Goal: Book appointment/travel/reservation

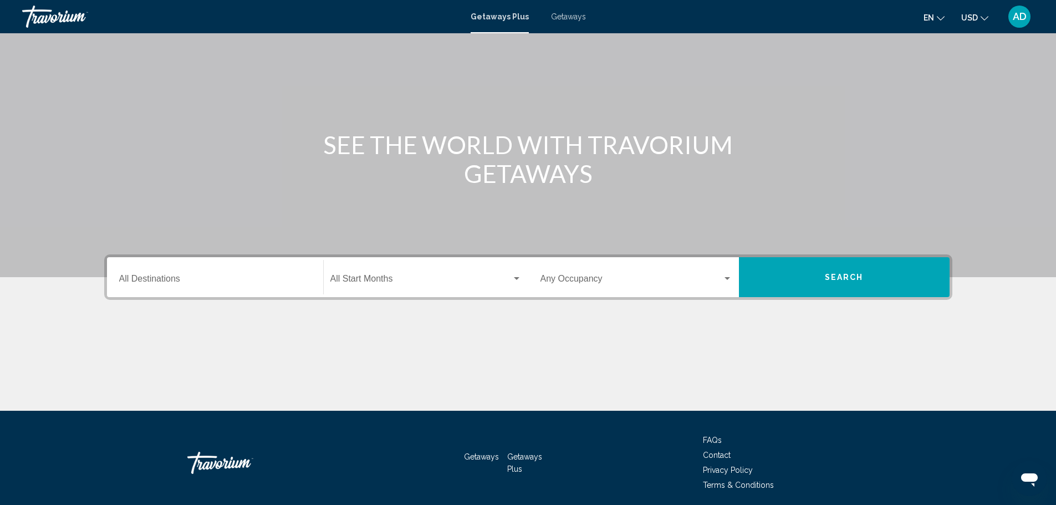
click at [218, 284] on input "Destination All Destinations" at bounding box center [215, 281] width 192 height 10
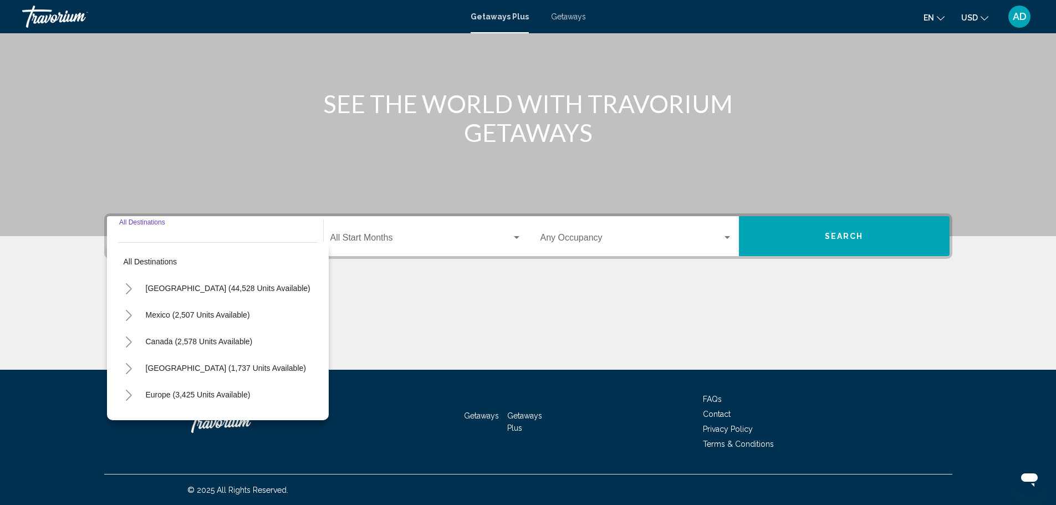
scroll to position [97, 0]
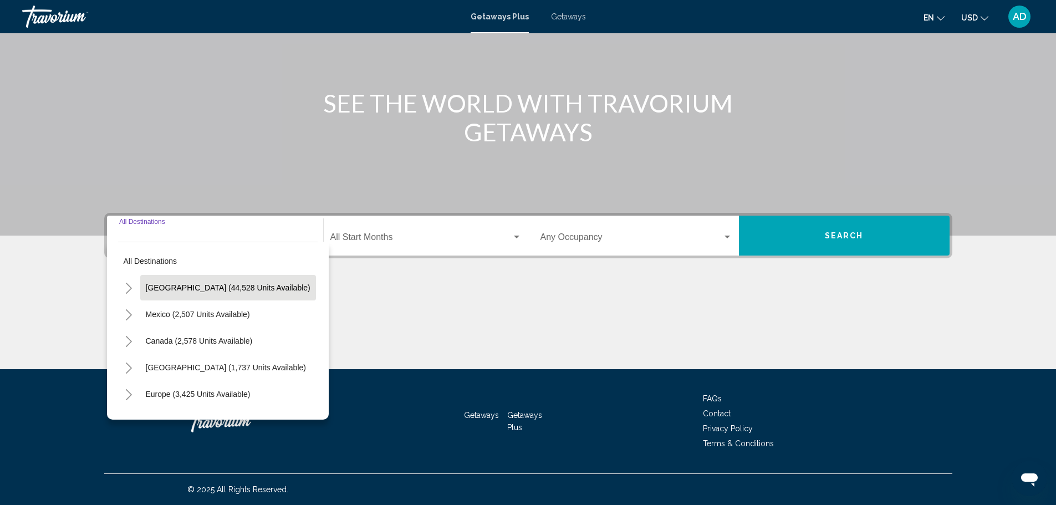
click at [151, 291] on span "[GEOGRAPHIC_DATA] (44,528 units available)" at bounding box center [228, 287] width 165 height 9
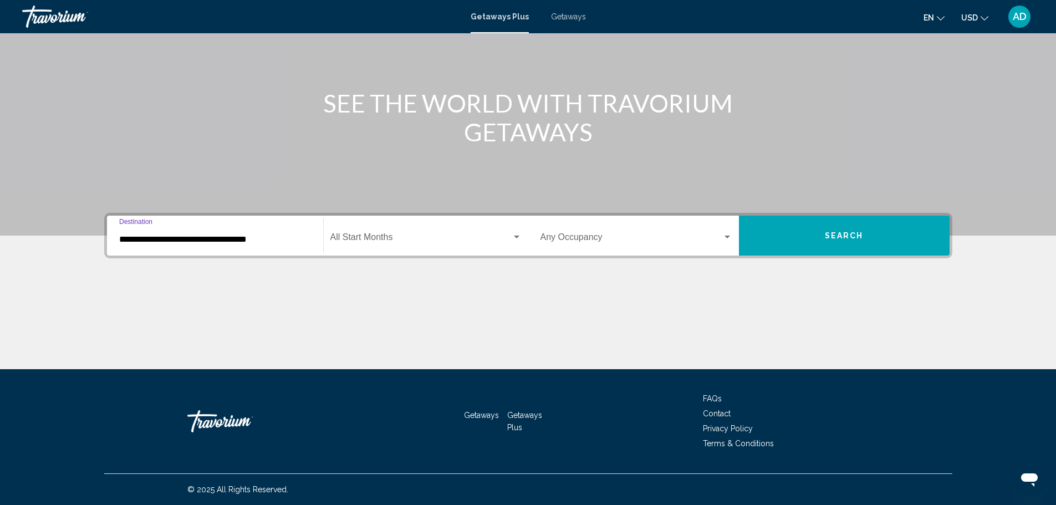
click at [404, 242] on span "Search widget" at bounding box center [420, 239] width 181 height 10
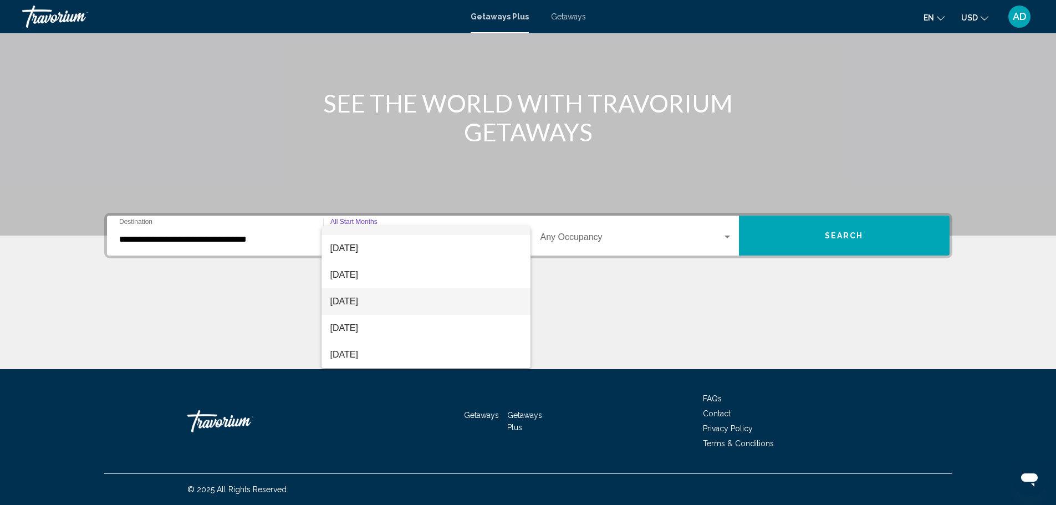
scroll to position [0, 0]
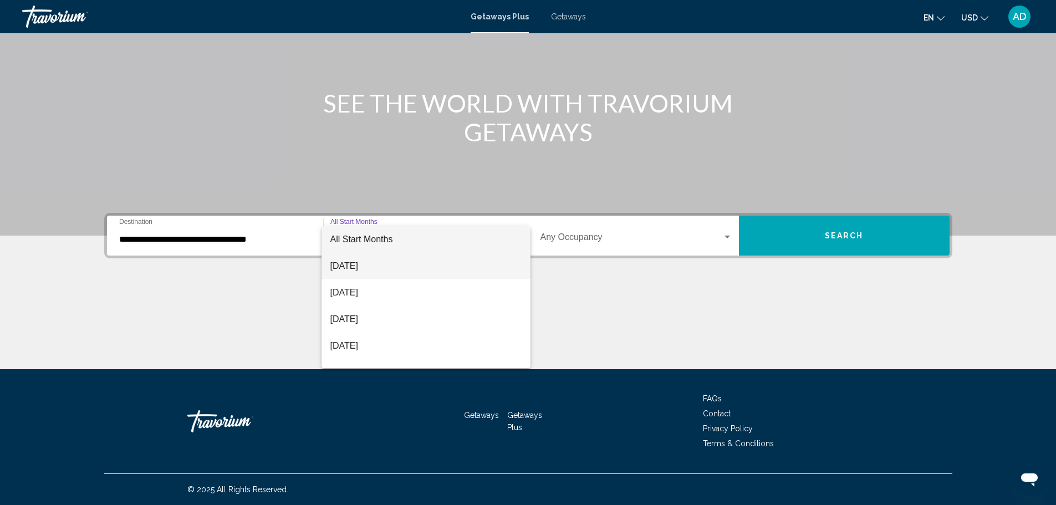
click at [366, 265] on span "[DATE]" at bounding box center [425, 266] width 191 height 27
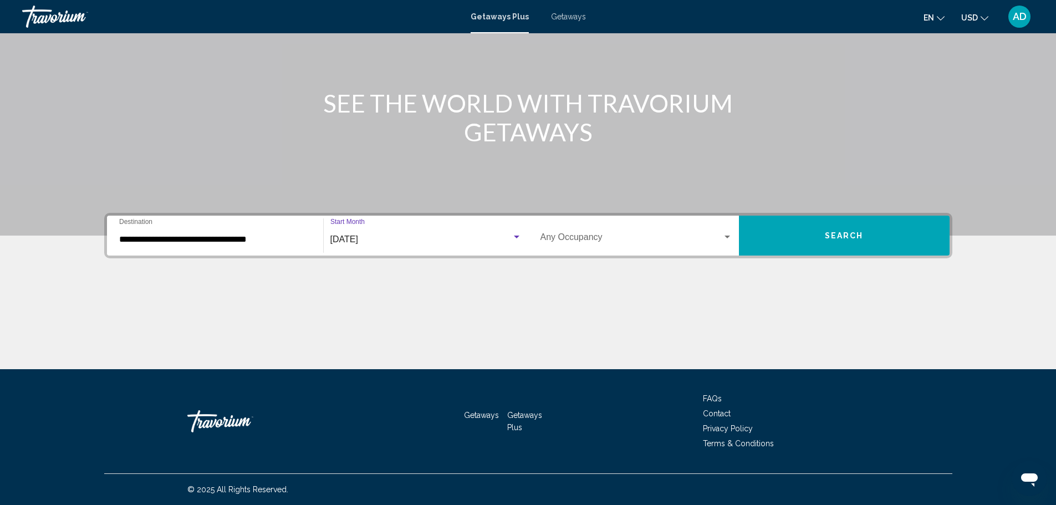
click at [599, 237] on span "Search widget" at bounding box center [631, 239] width 182 height 10
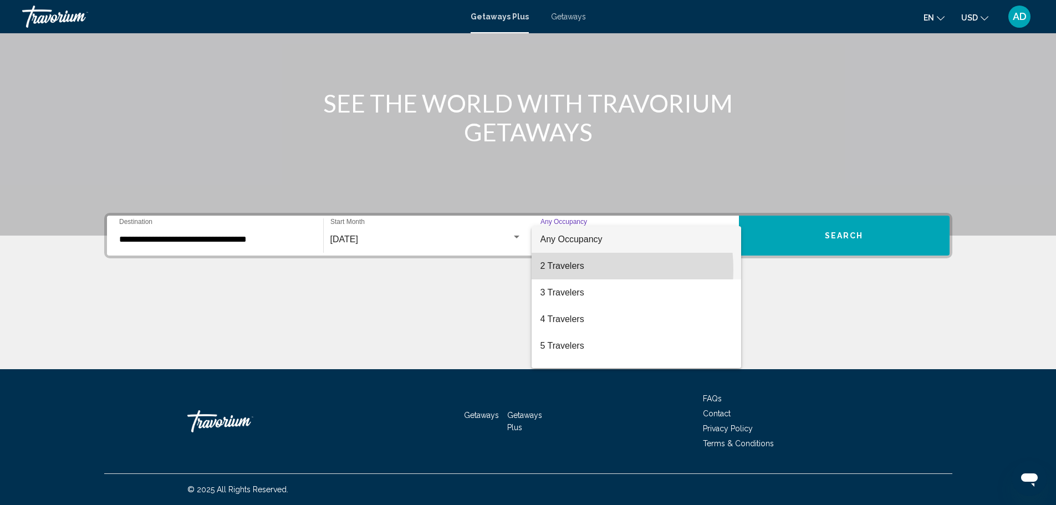
click at [561, 269] on span "2 Travelers" at bounding box center [636, 266] width 192 height 27
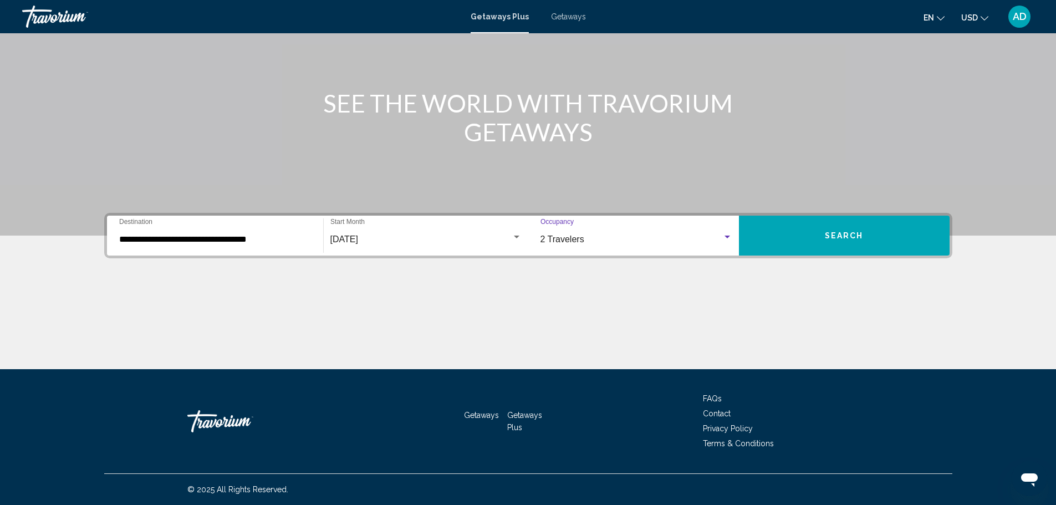
click at [164, 246] on div "**********" at bounding box center [215, 235] width 192 height 35
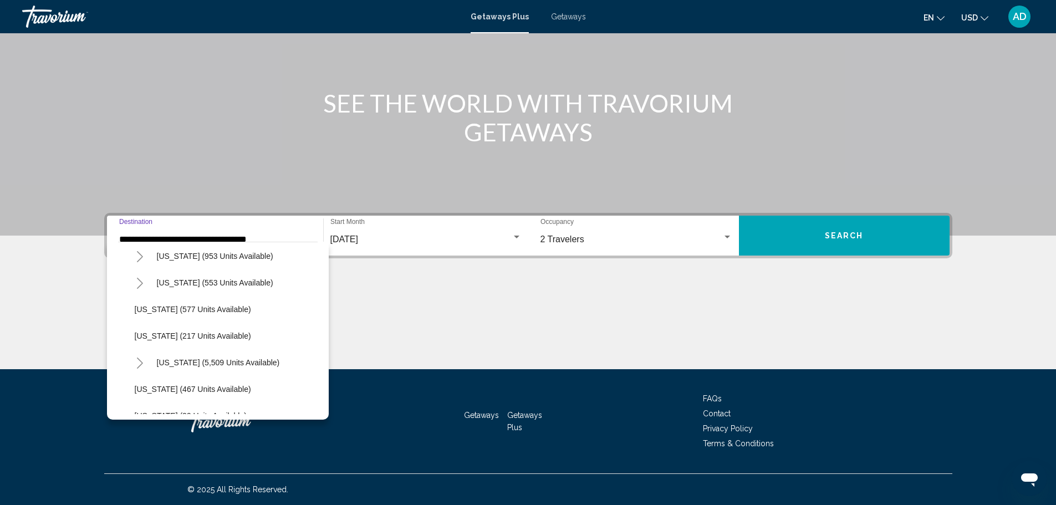
scroll to position [942, 0]
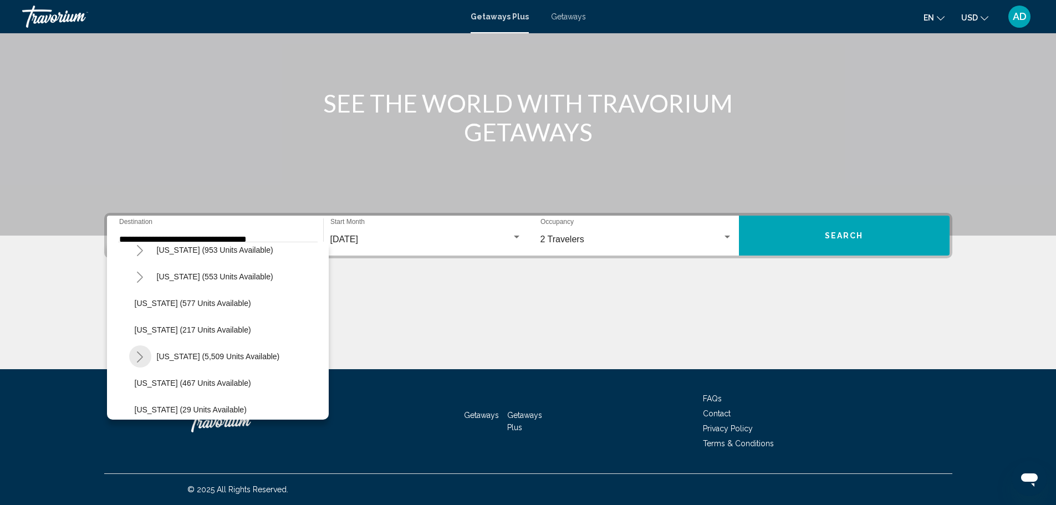
click at [142, 358] on icon "Toggle Virginia (5,509 units available)" at bounding box center [140, 356] width 6 height 11
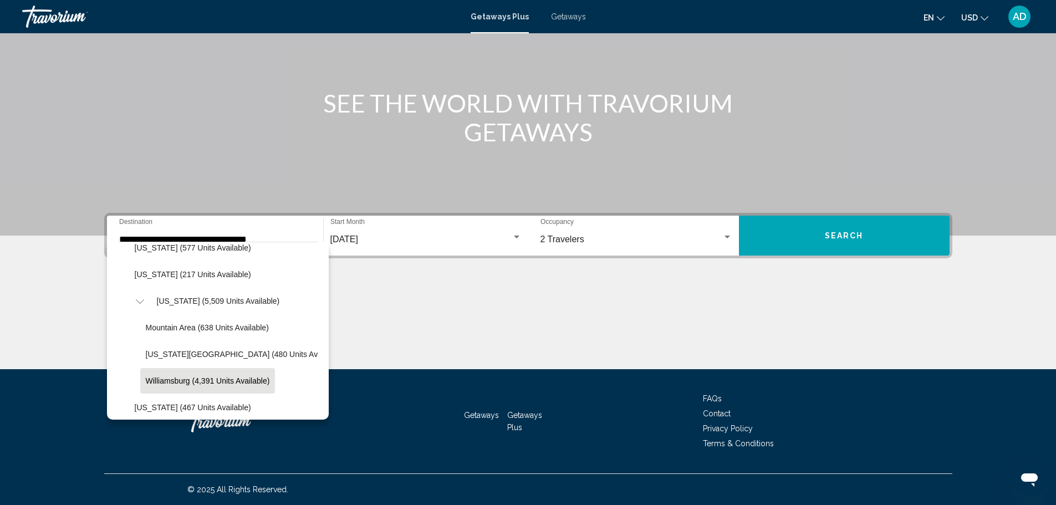
scroll to position [1053, 0]
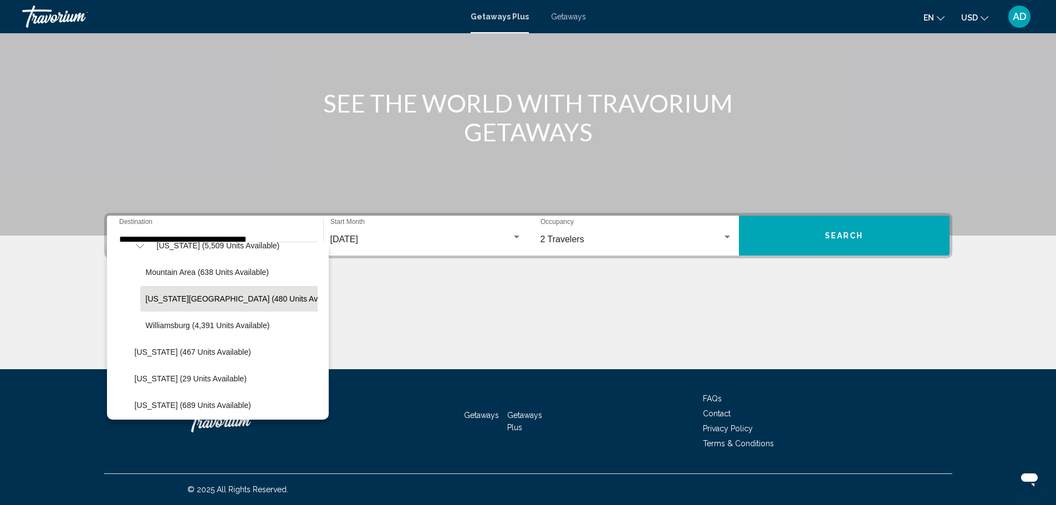
click at [197, 304] on button "[US_STATE][GEOGRAPHIC_DATA] (480 units available)" at bounding box center [244, 298] width 208 height 25
type input "**********"
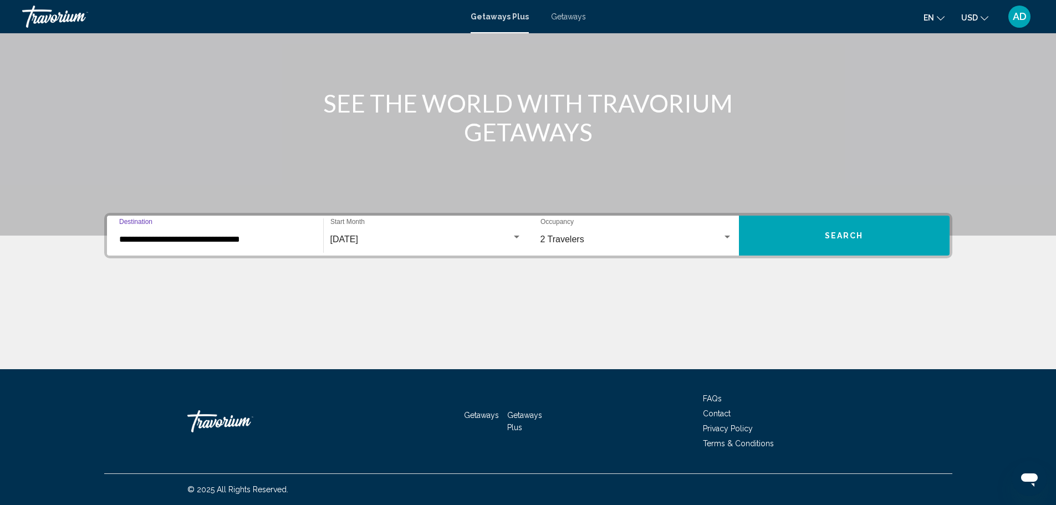
click at [880, 232] on button "Search" at bounding box center [844, 236] width 211 height 40
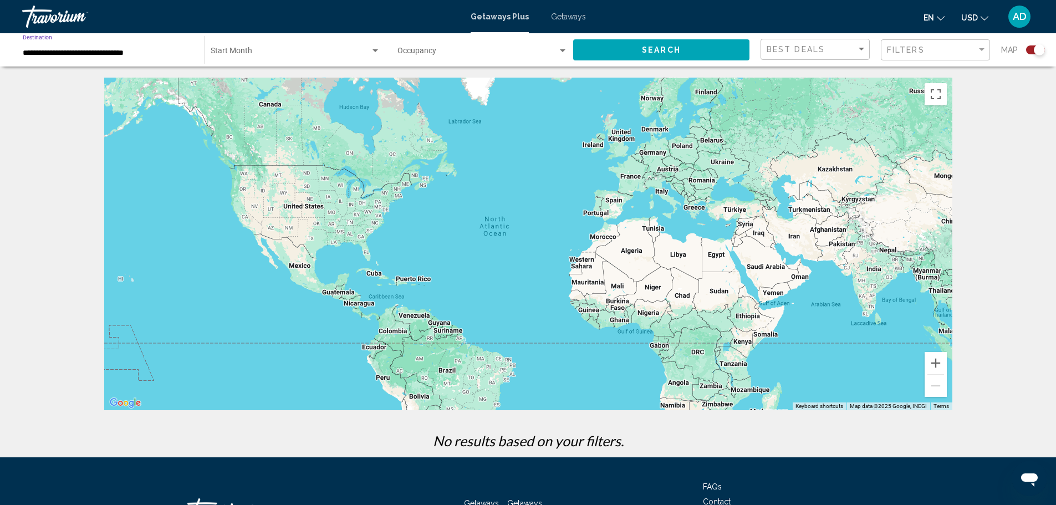
click at [118, 52] on input "**********" at bounding box center [108, 53] width 170 height 9
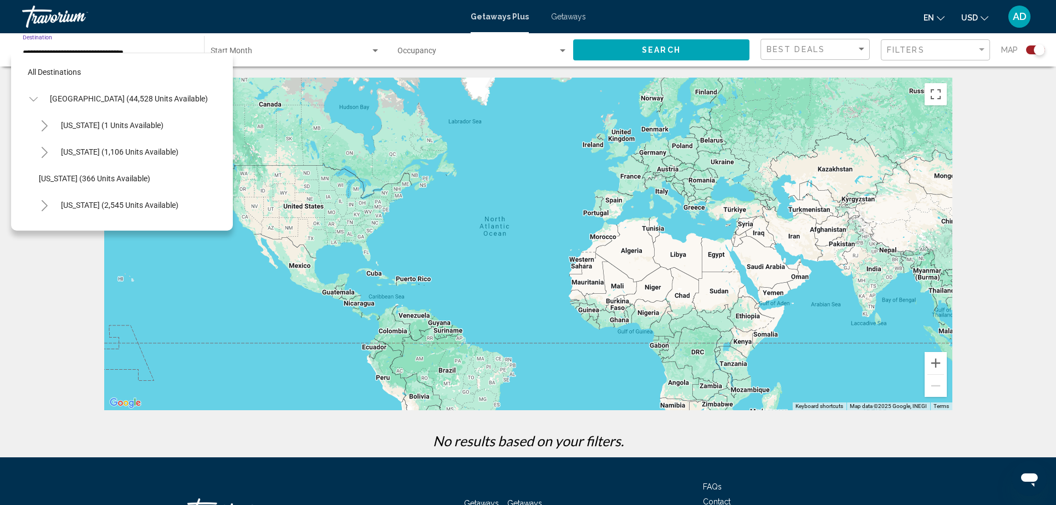
scroll to position [1028, 0]
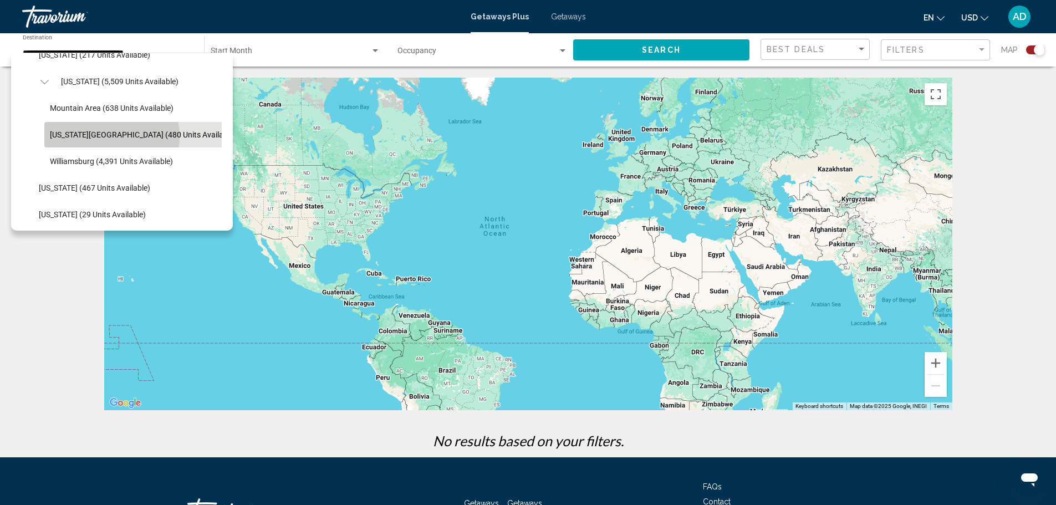
click at [102, 136] on span "[US_STATE][GEOGRAPHIC_DATA] (480 units available)" at bounding box center [143, 134] width 186 height 9
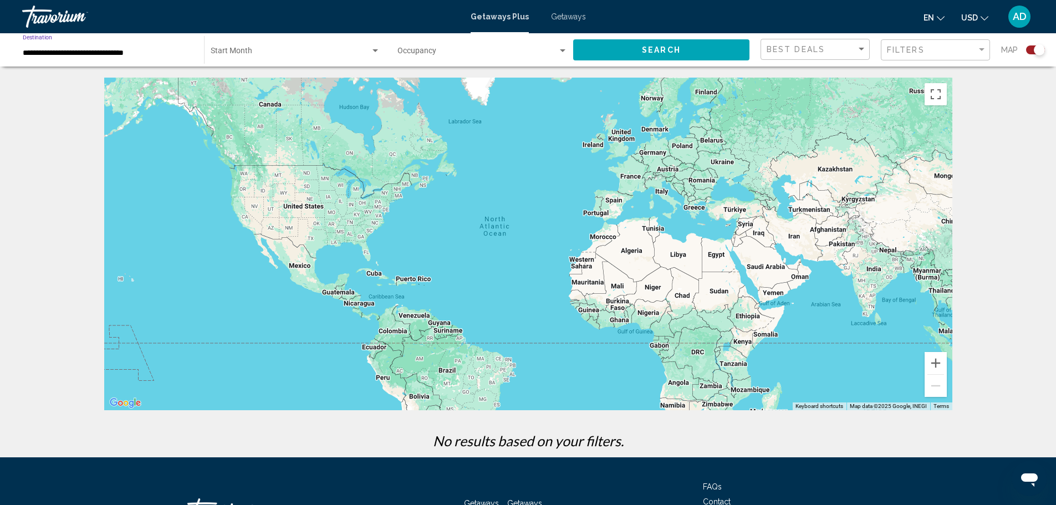
click at [278, 33] on mat-form-field "Start Month All Start Months" at bounding box center [295, 50] width 181 height 34
click at [280, 45] on div "Start Month All Start Months" at bounding box center [296, 50] width 170 height 30
click at [445, 81] on div at bounding box center [528, 252] width 1056 height 505
click at [294, 57] on span "Search widget" at bounding box center [291, 53] width 160 height 9
click at [282, 56] on span "All Start Months" at bounding box center [295, 53] width 170 height 23
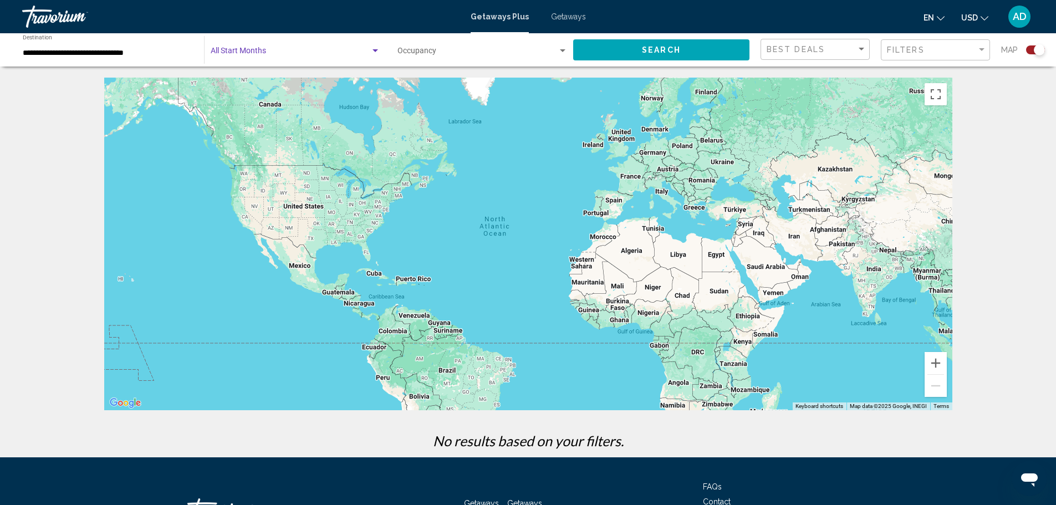
click at [282, 56] on span "Search widget" at bounding box center [291, 53] width 160 height 9
click at [390, 47] on div at bounding box center [528, 252] width 1056 height 505
click at [431, 53] on span "Search widget" at bounding box center [477, 53] width 160 height 9
click at [559, 17] on div at bounding box center [528, 252] width 1056 height 505
click at [559, 17] on span "Getaways" at bounding box center [568, 16] width 35 height 9
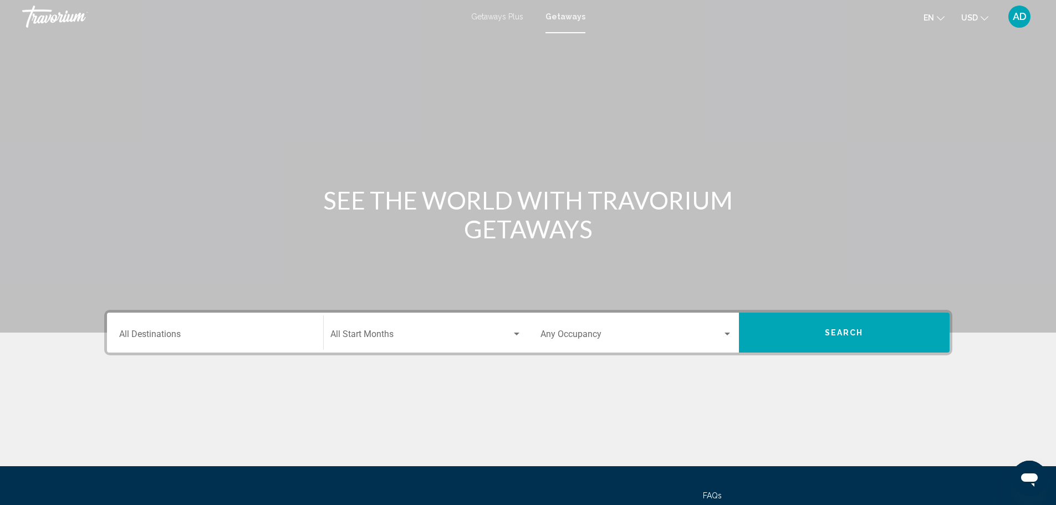
click at [502, 17] on span "Getaways Plus" at bounding box center [497, 16] width 52 height 9
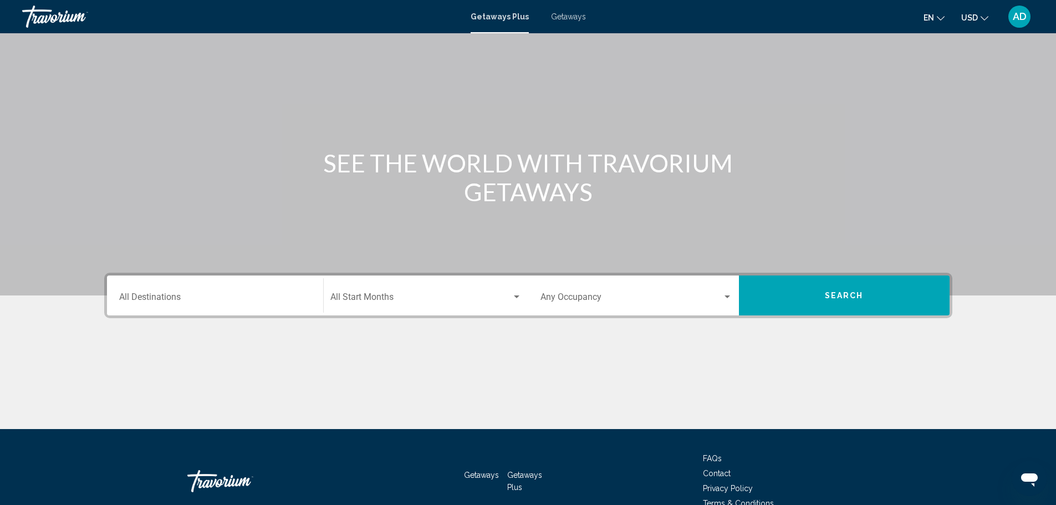
scroll to position [55, 0]
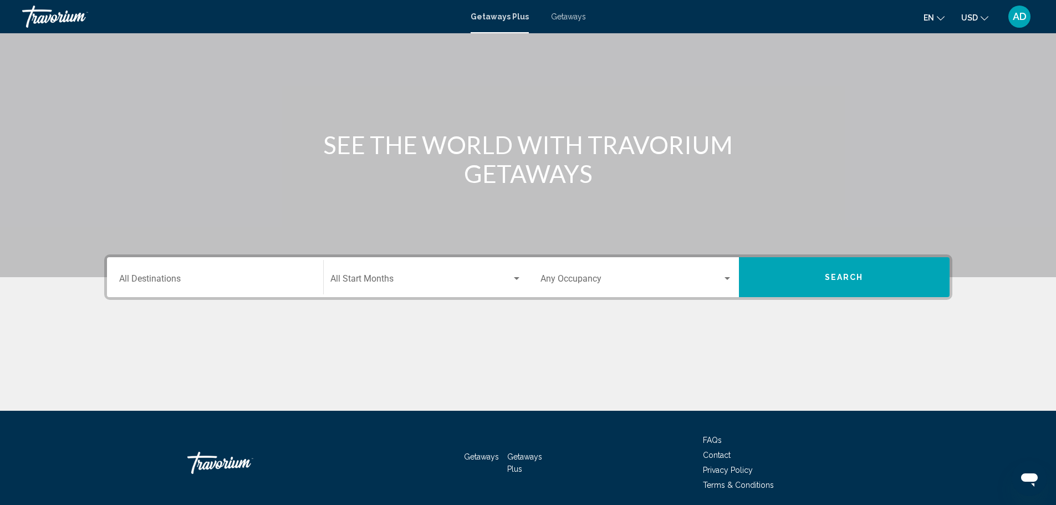
click at [564, 22] on div "Getaways Plus Getaways en English Español Français Italiano Português русский U…" at bounding box center [528, 16] width 1056 height 23
click at [564, 17] on span "Getaways" at bounding box center [568, 16] width 35 height 9
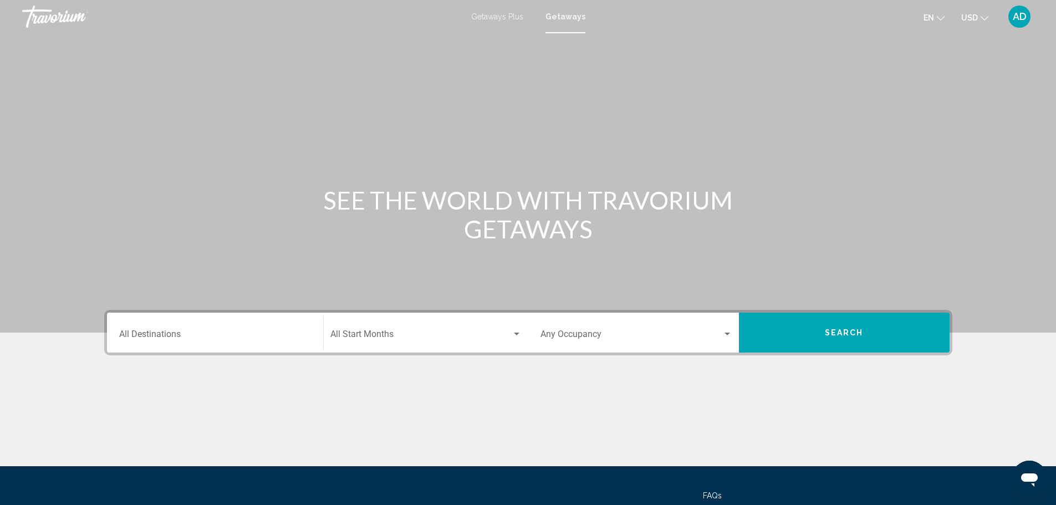
click at [221, 328] on div "Destination All Destinations" at bounding box center [215, 332] width 192 height 35
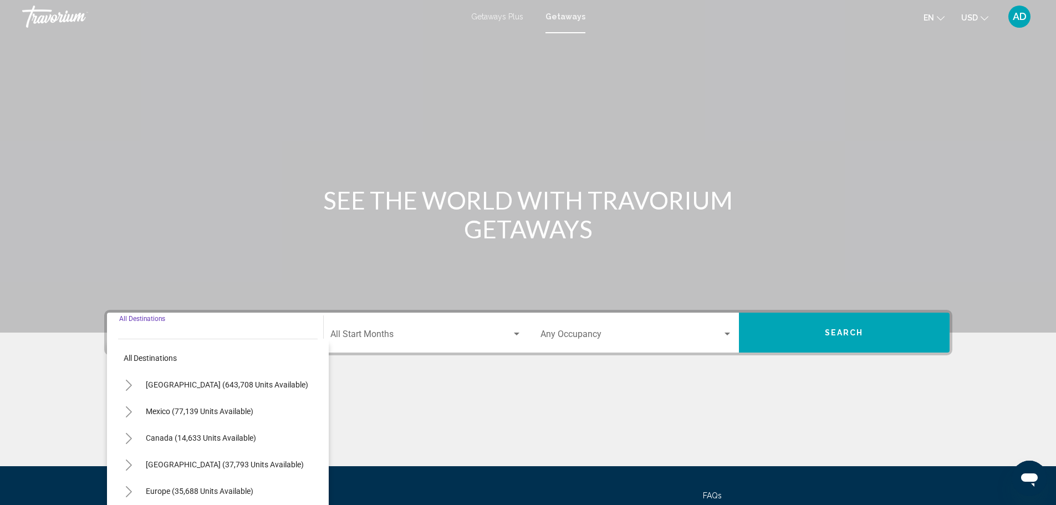
scroll to position [97, 0]
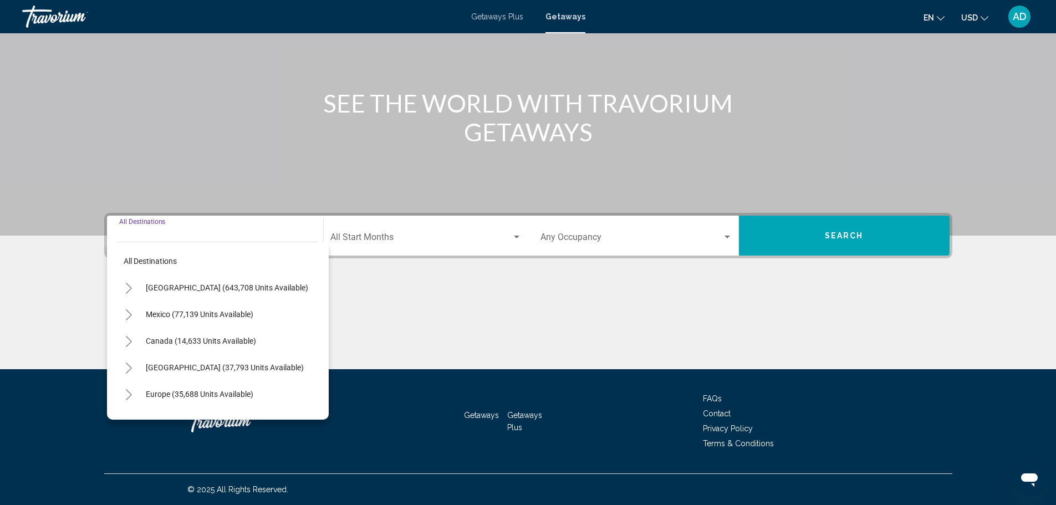
click at [134, 285] on button "Toggle United States (643,708 units available)" at bounding box center [129, 288] width 22 height 22
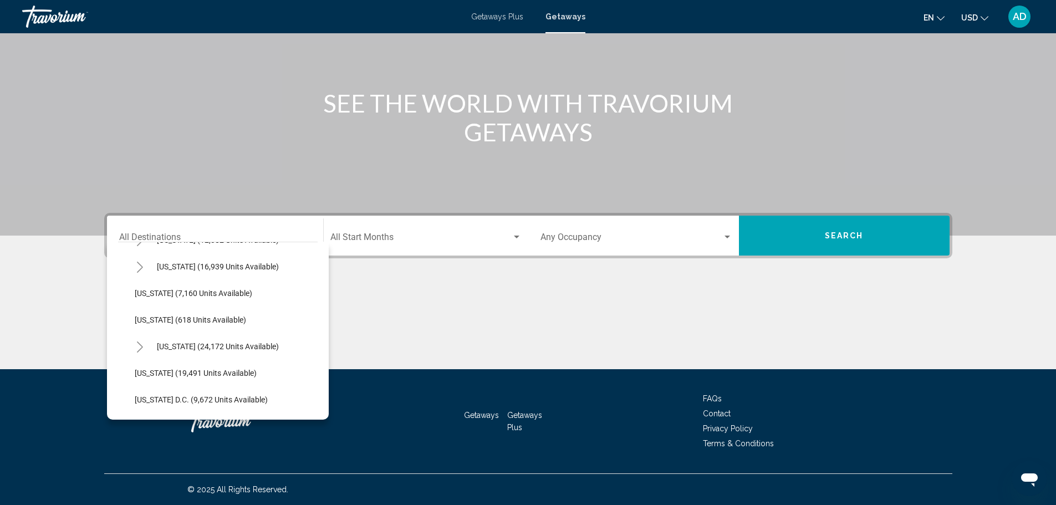
scroll to position [1053, 0]
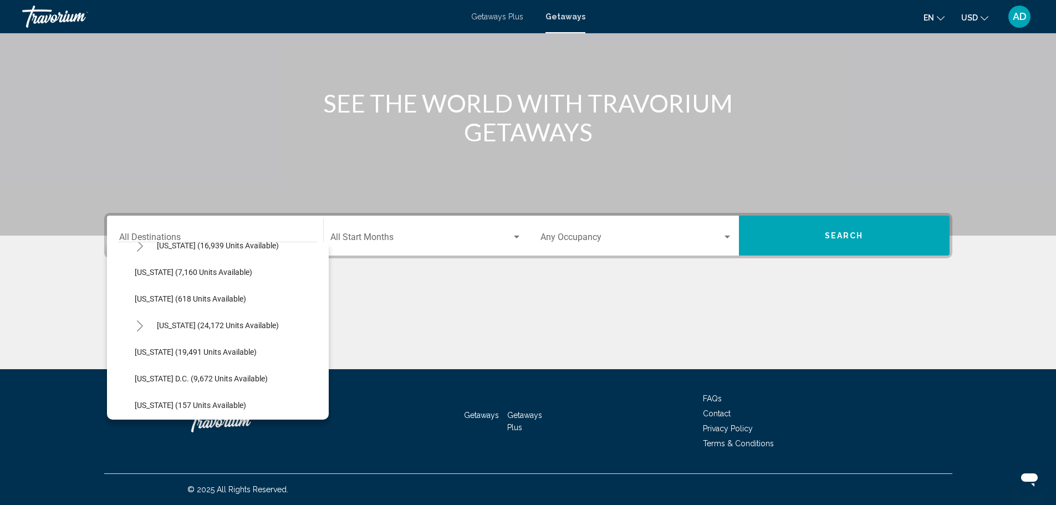
click at [141, 328] on icon "Toggle Virginia (24,172 units available)" at bounding box center [140, 325] width 8 height 11
click at [187, 321] on span "[US_STATE][GEOGRAPHIC_DATA] (2,627 units available)" at bounding box center [242, 323] width 192 height 9
type input "**********"
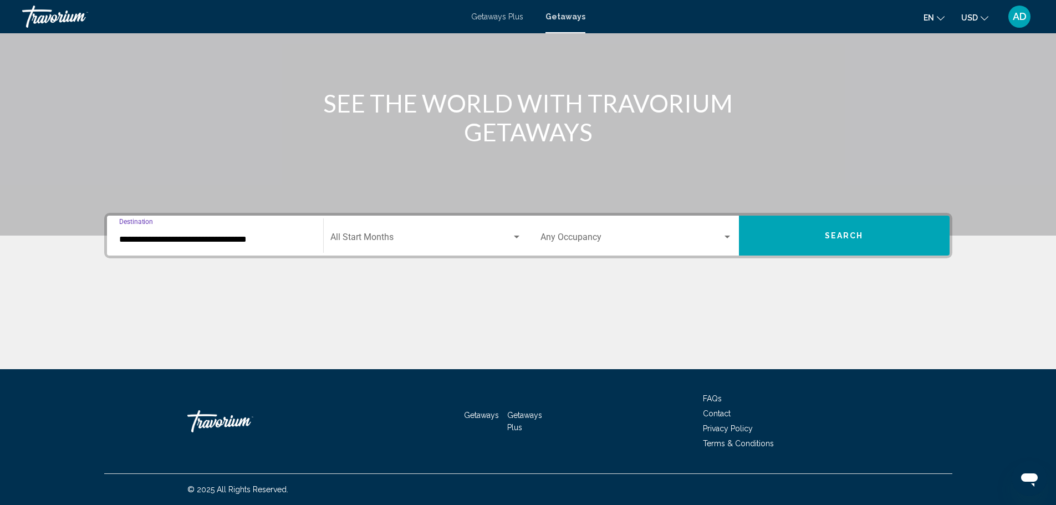
click at [404, 238] on span "Search widget" at bounding box center [420, 239] width 181 height 10
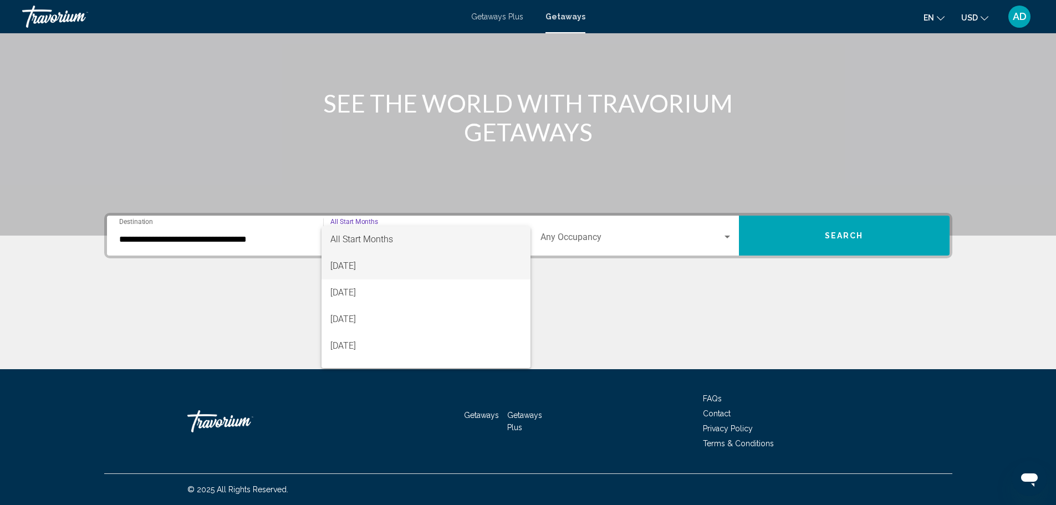
click at [356, 273] on span "[DATE]" at bounding box center [425, 266] width 191 height 27
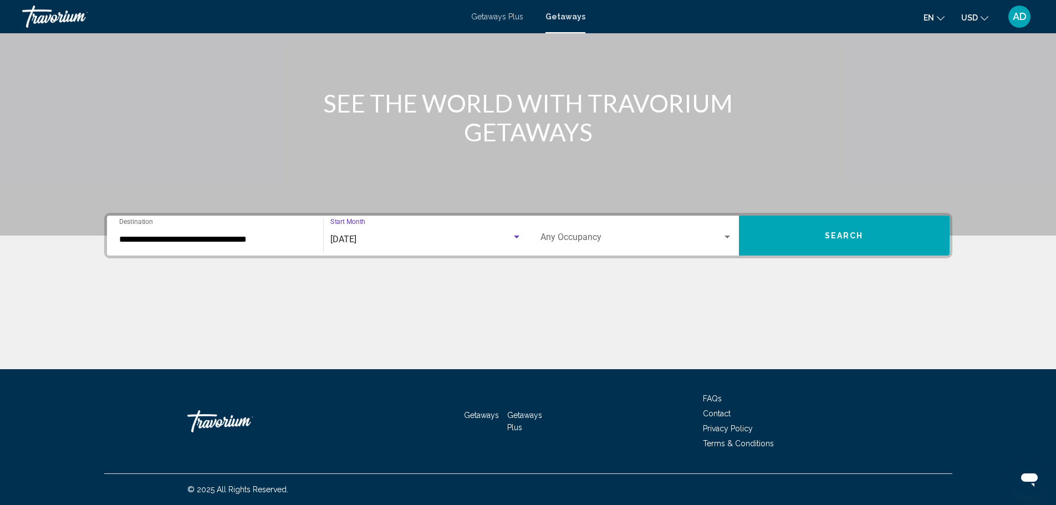
click at [586, 244] on span "Search widget" at bounding box center [631, 239] width 182 height 10
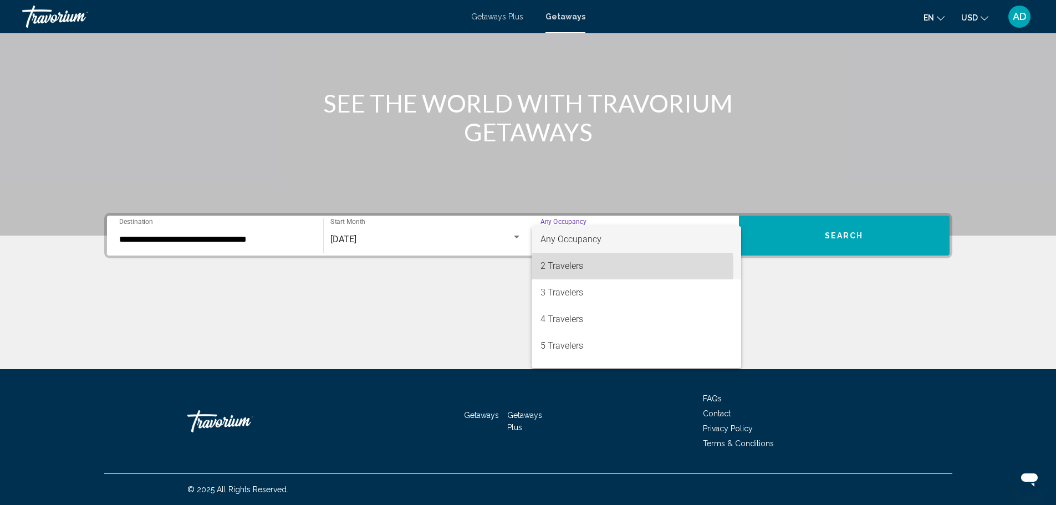
click at [539, 268] on mat-option "2 Travelers" at bounding box center [637, 266] width 210 height 27
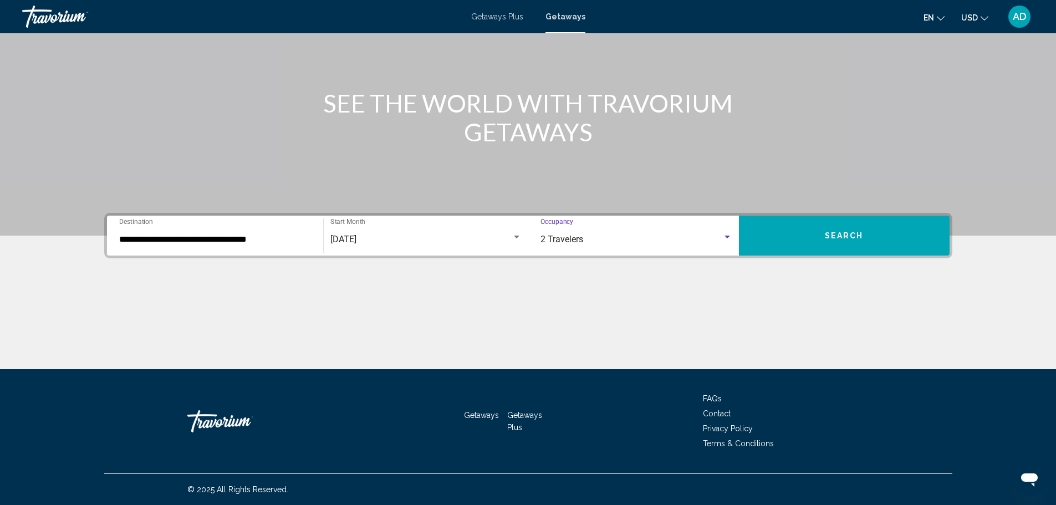
click at [791, 239] on button "Search" at bounding box center [844, 236] width 211 height 40
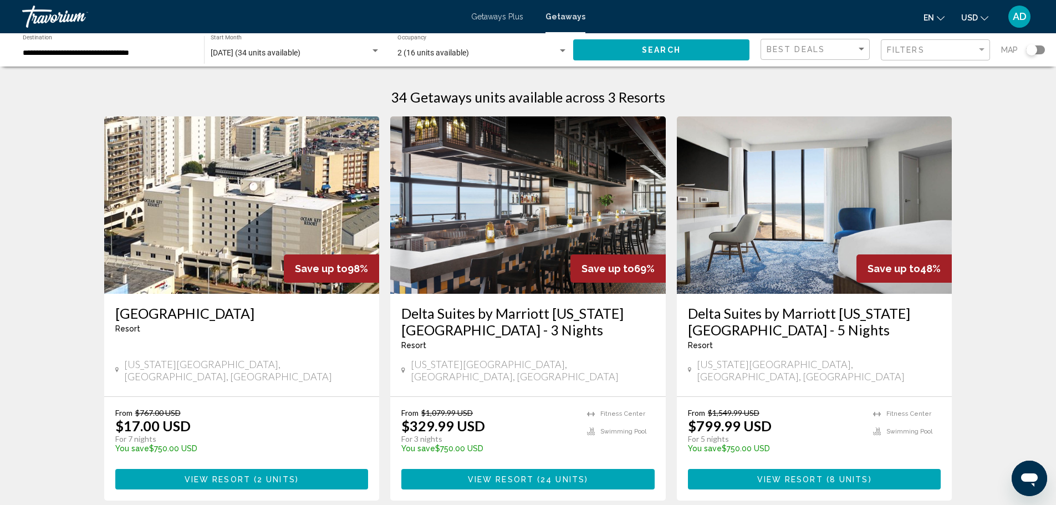
click at [776, 267] on img "Main content" at bounding box center [814, 204] width 275 height 177
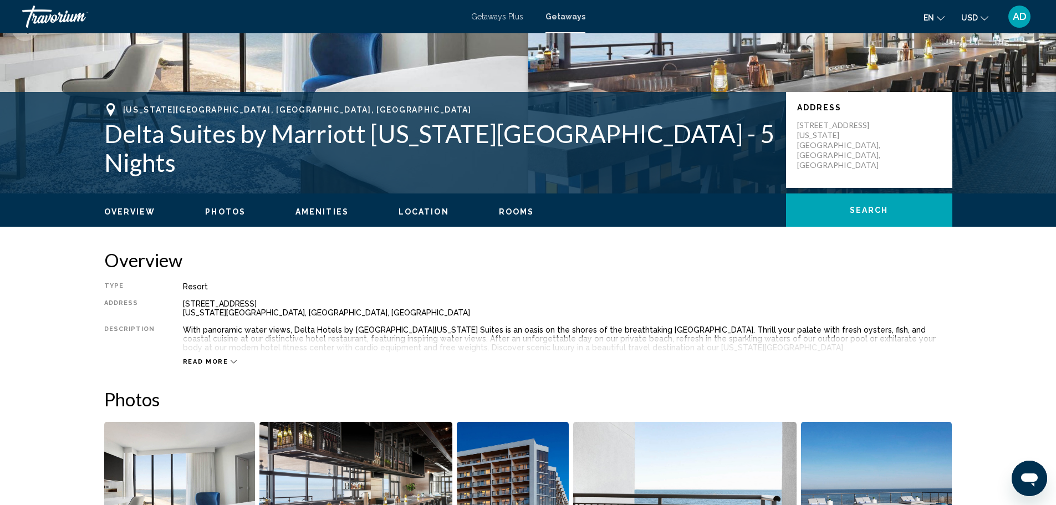
scroll to position [166, 0]
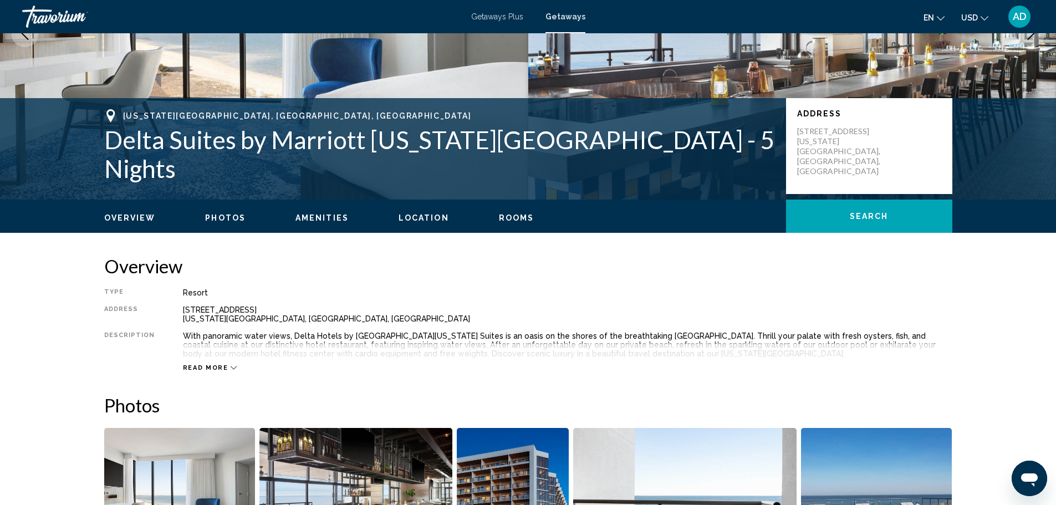
click at [231, 369] on icon "Main content" at bounding box center [234, 368] width 6 height 6
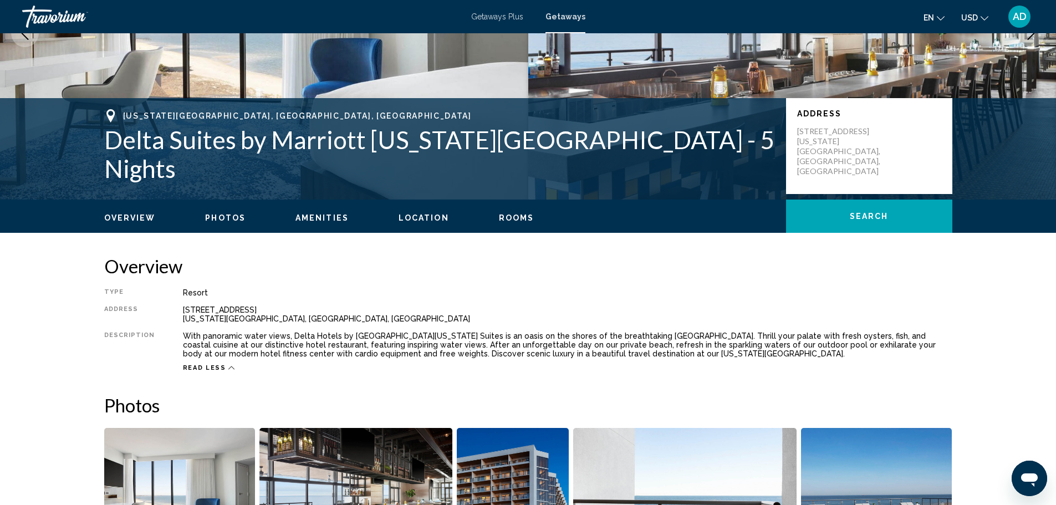
click at [329, 216] on span "Amenities" at bounding box center [321, 217] width 53 height 9
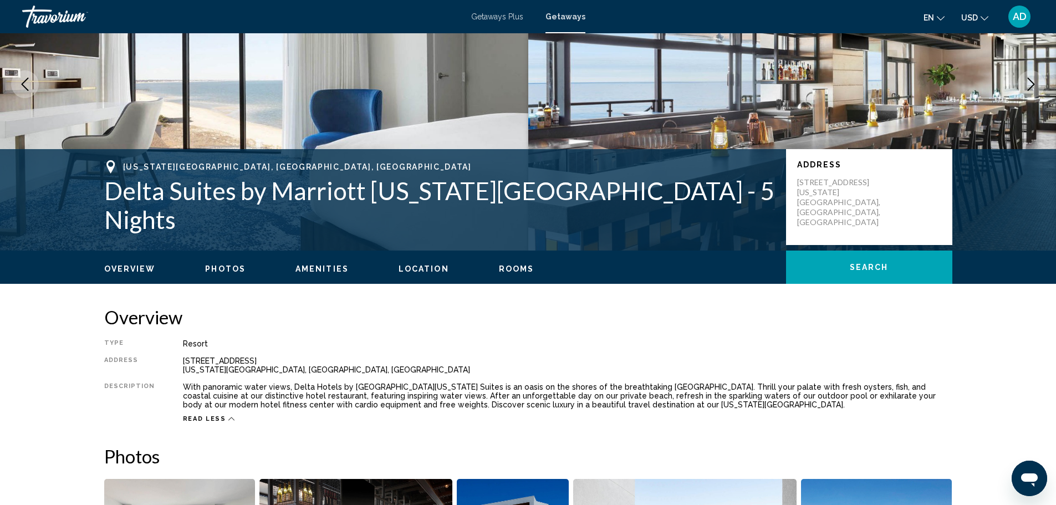
scroll to position [115, 0]
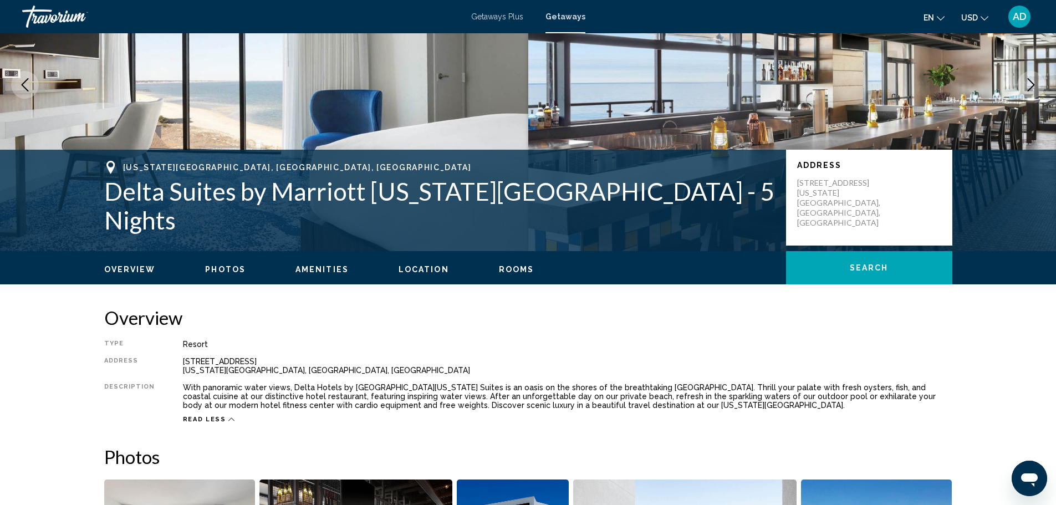
click at [510, 272] on span "Rooms" at bounding box center [516, 269] width 35 height 9
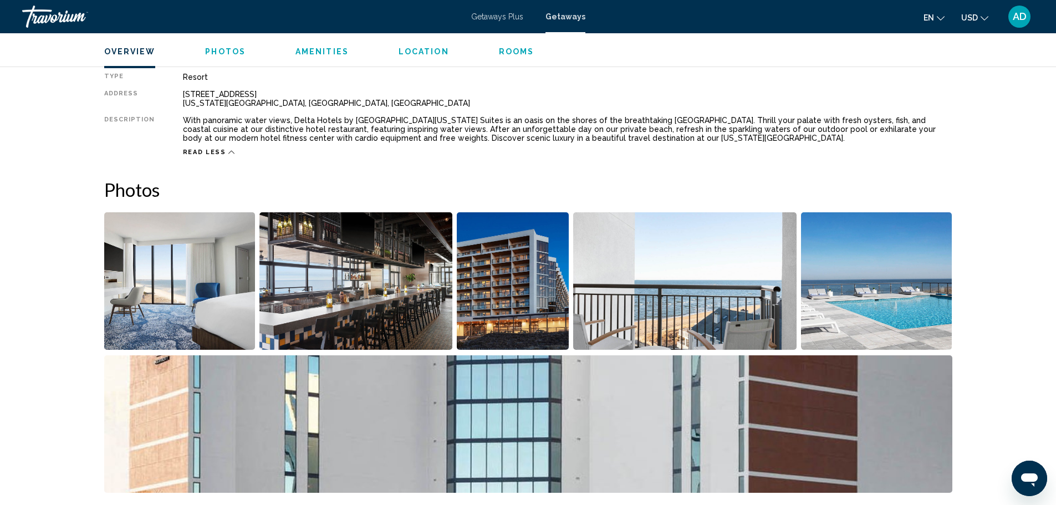
scroll to position [380, 0]
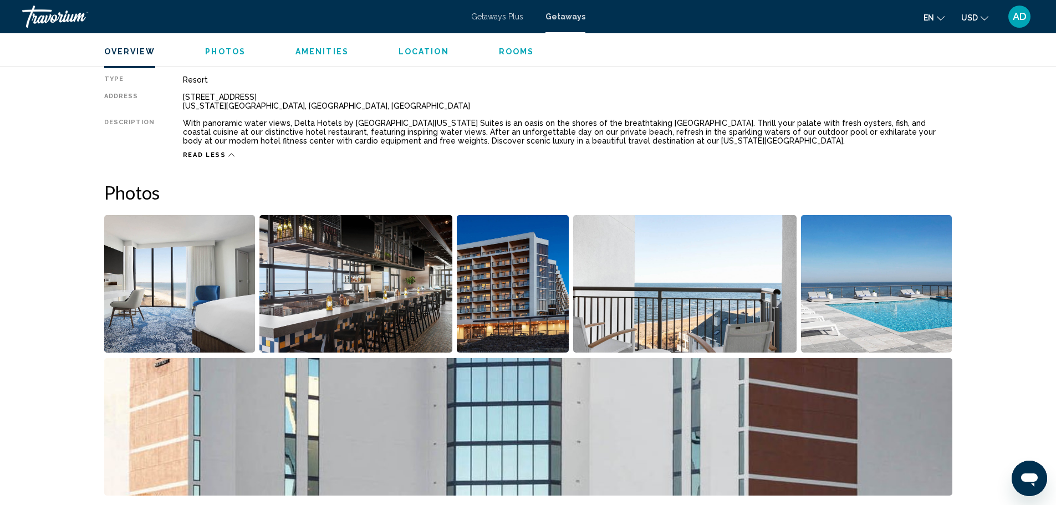
click at [207, 302] on img "Open full-screen image slider" at bounding box center [179, 283] width 151 height 137
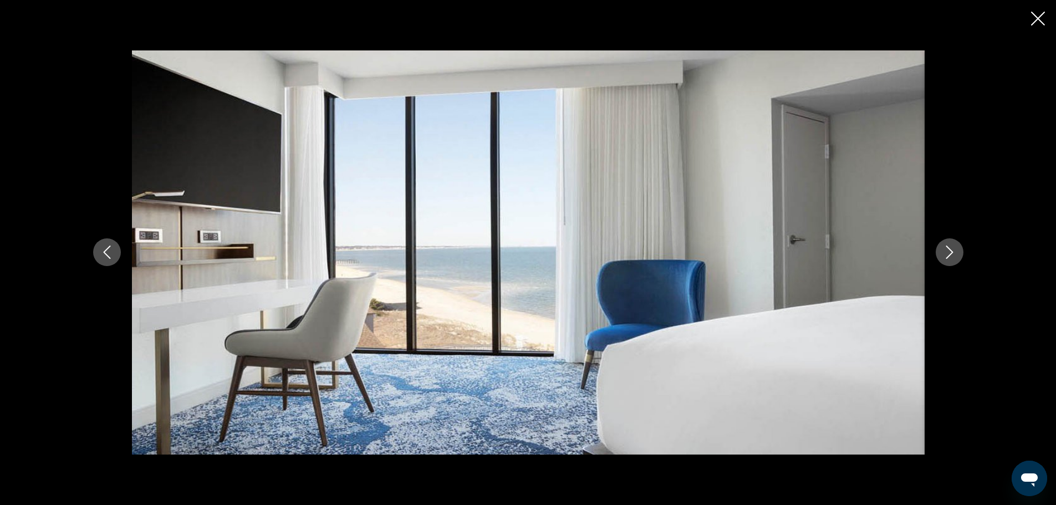
click at [938, 251] on button "Next image" at bounding box center [950, 252] width 28 height 28
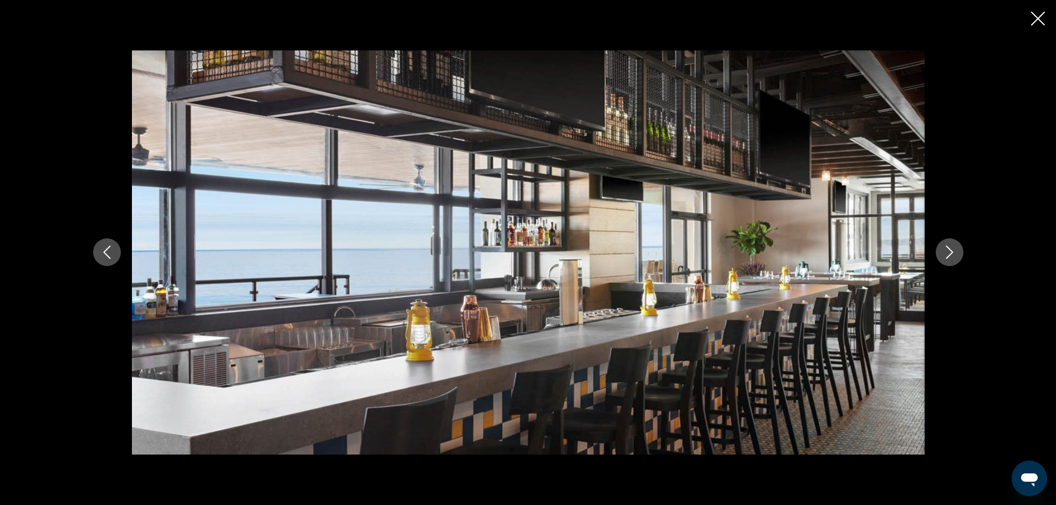
click at [945, 254] on icon "Next image" at bounding box center [949, 252] width 13 height 13
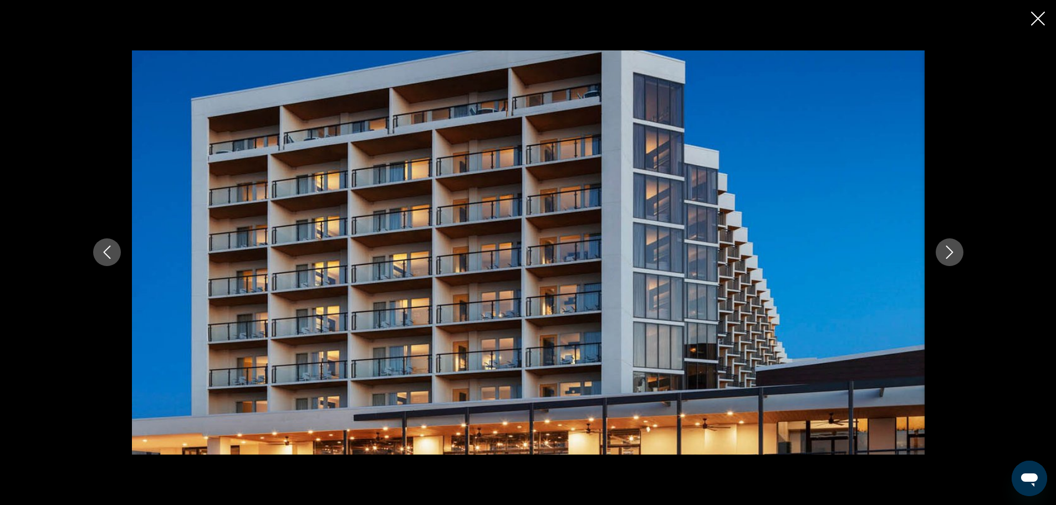
click at [945, 254] on icon "Next image" at bounding box center [949, 252] width 13 height 13
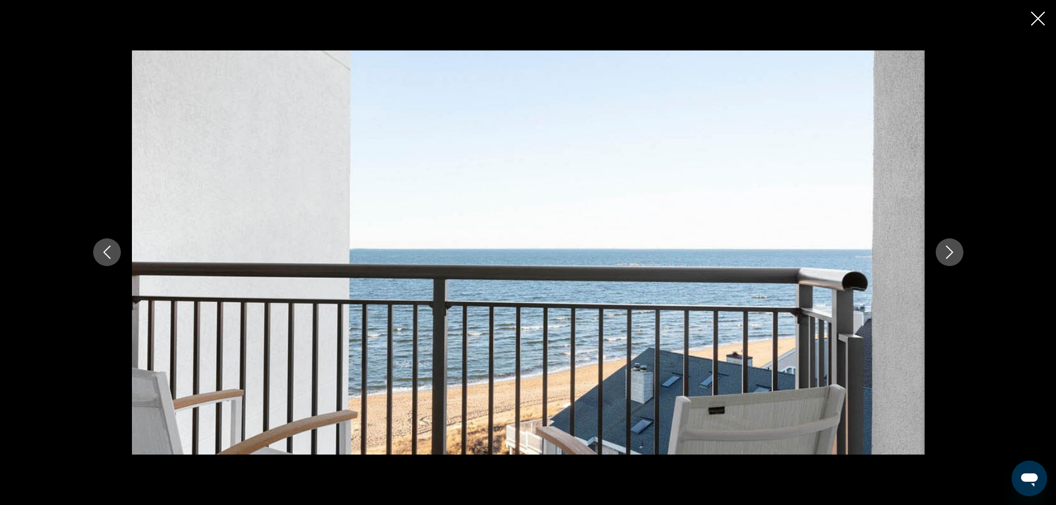
click at [945, 254] on icon "Next image" at bounding box center [949, 252] width 13 height 13
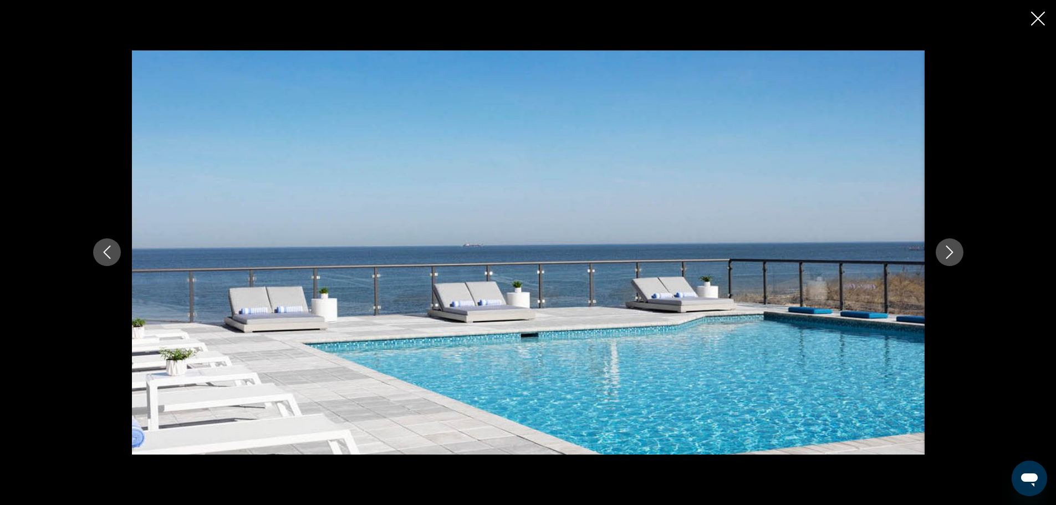
click at [945, 254] on icon "Next image" at bounding box center [949, 252] width 13 height 13
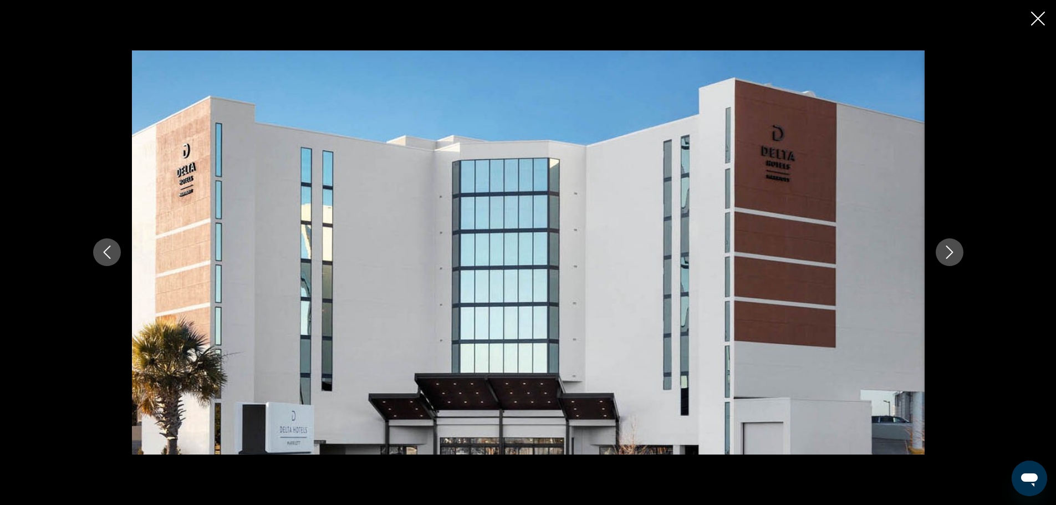
click at [945, 254] on icon "Next image" at bounding box center [949, 252] width 13 height 13
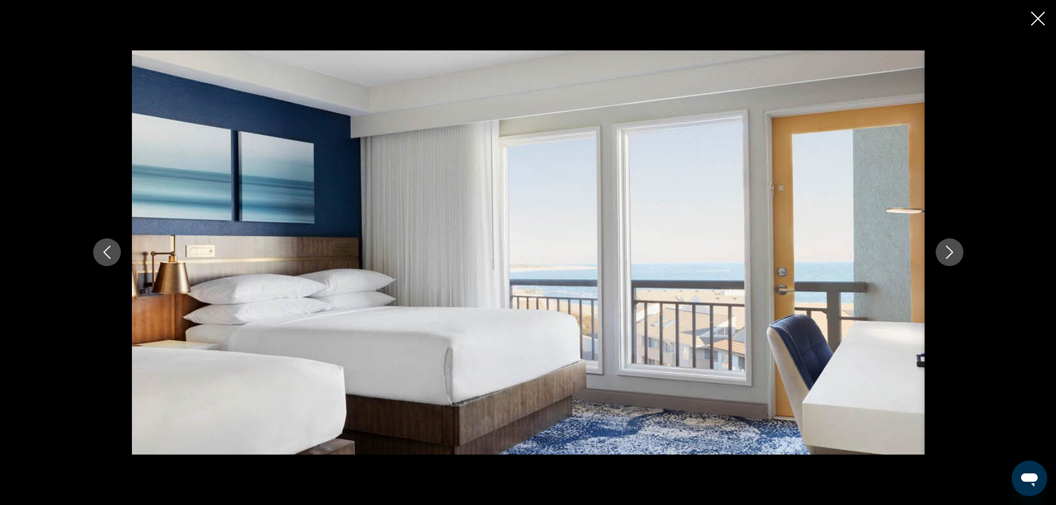
click at [945, 254] on icon "Next image" at bounding box center [949, 252] width 13 height 13
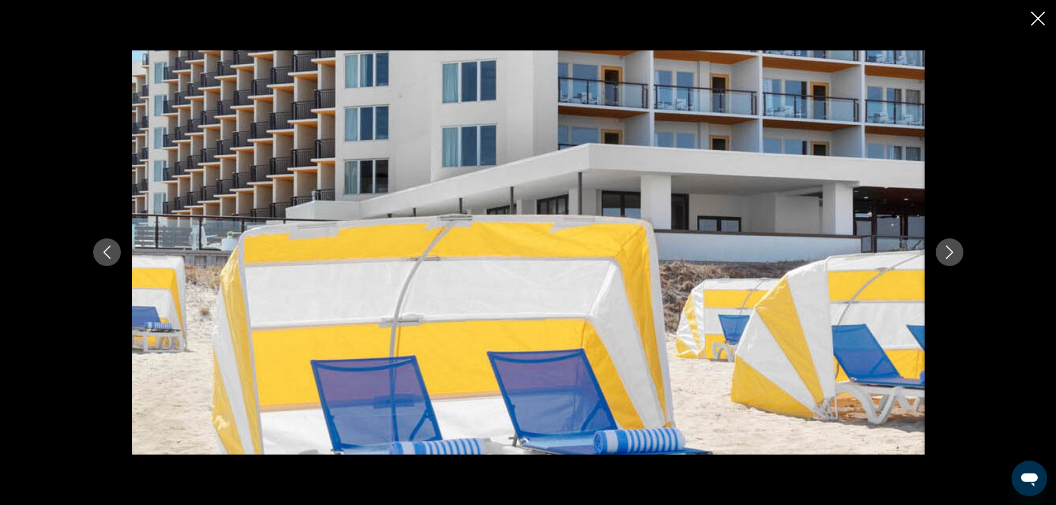
click at [945, 254] on icon "Next image" at bounding box center [949, 252] width 13 height 13
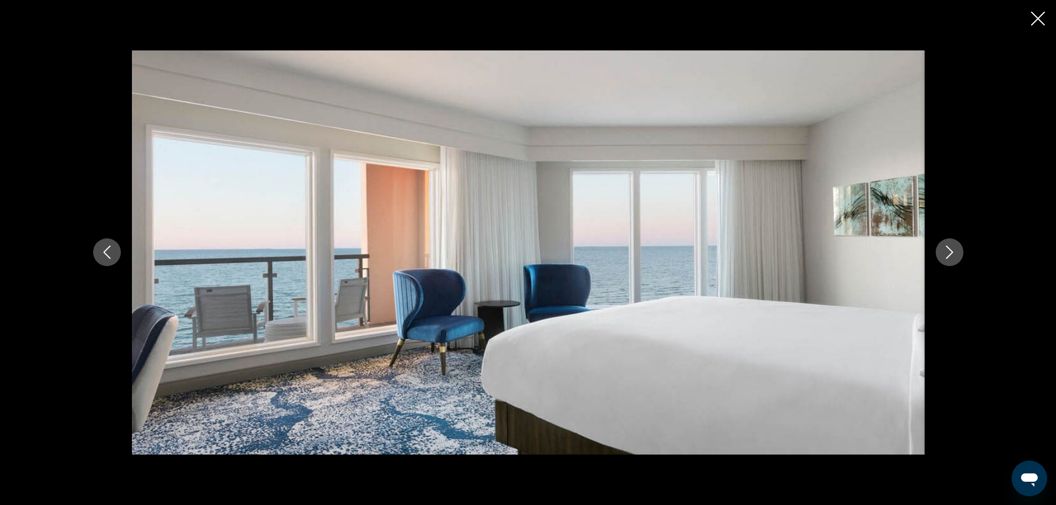
click at [945, 254] on icon "Next image" at bounding box center [949, 252] width 13 height 13
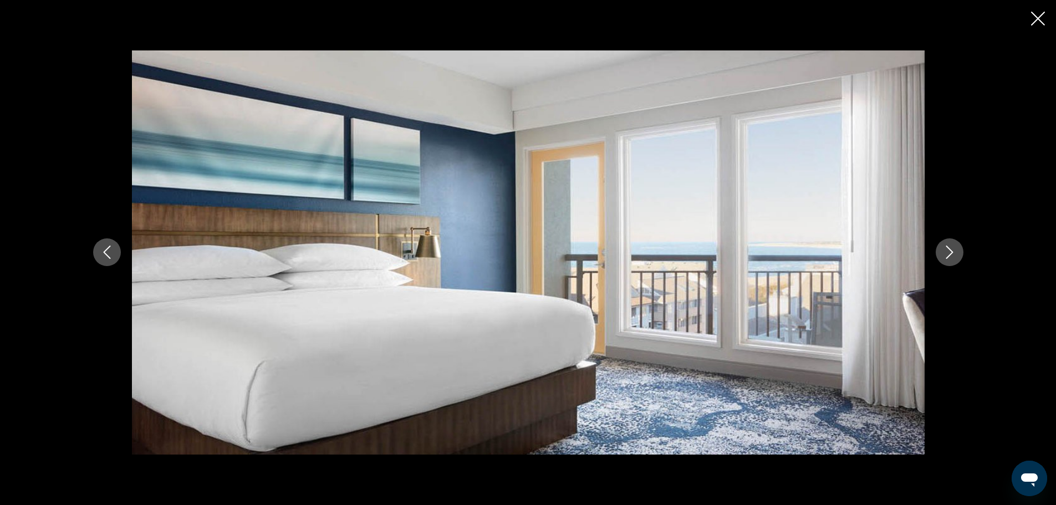
click at [945, 254] on icon "Next image" at bounding box center [949, 252] width 13 height 13
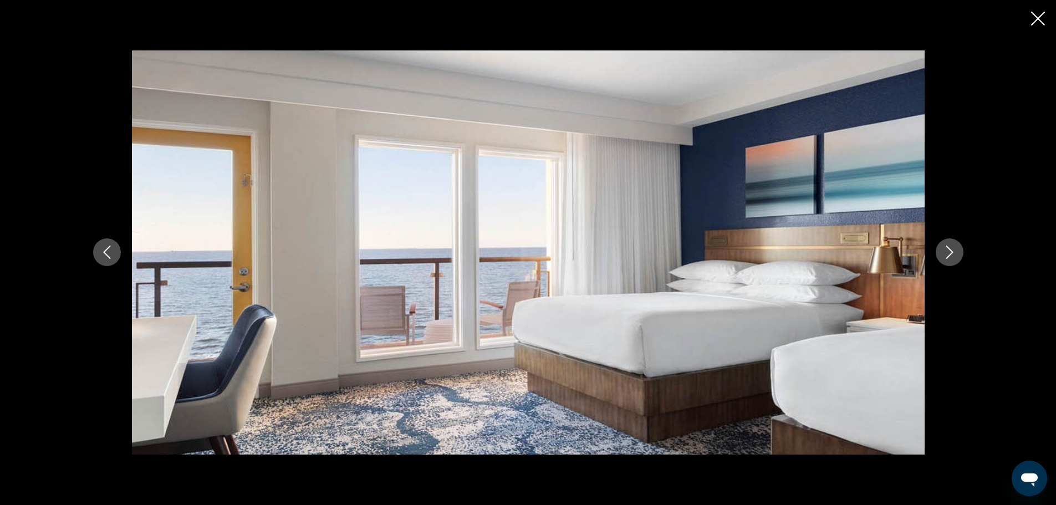
click at [945, 254] on icon "Next image" at bounding box center [949, 252] width 13 height 13
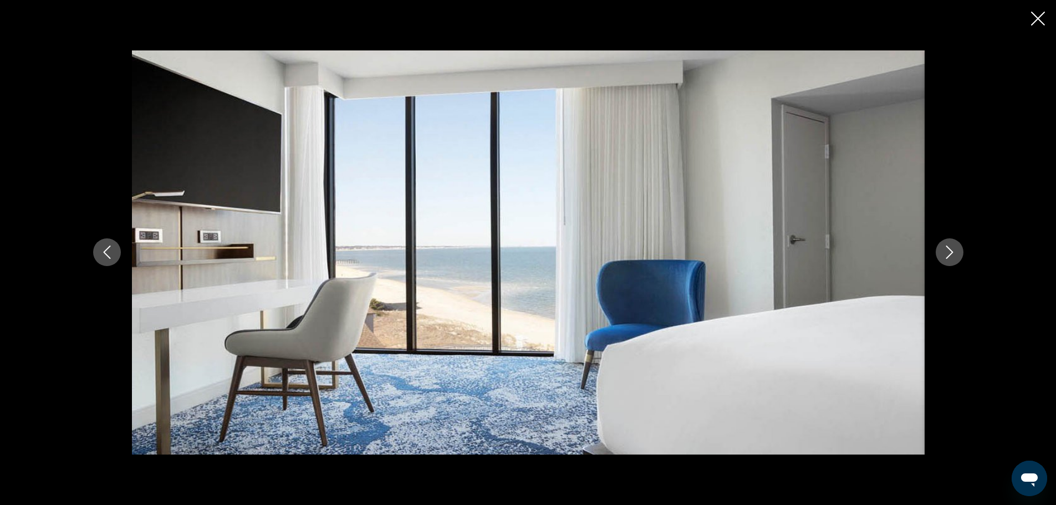
click at [945, 254] on icon "Next image" at bounding box center [949, 252] width 13 height 13
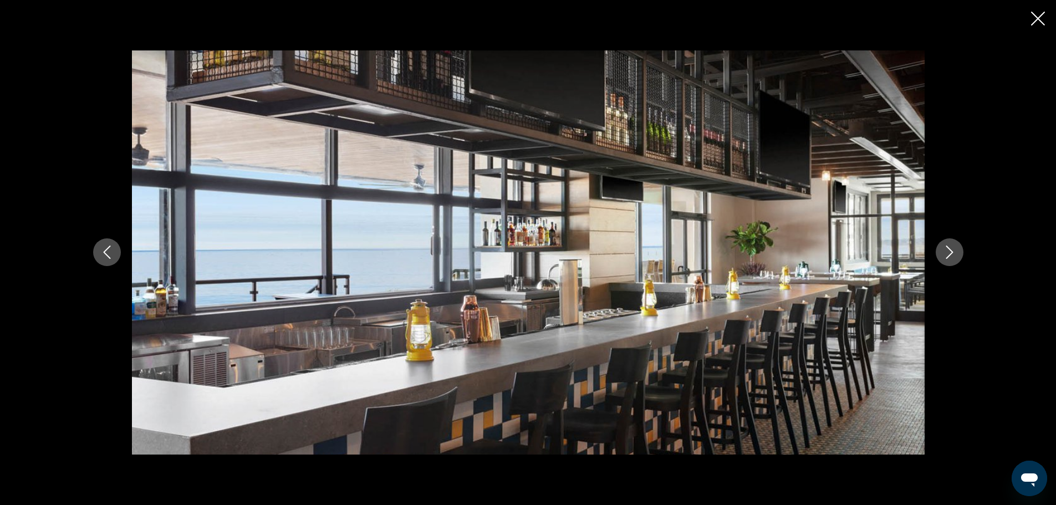
click at [945, 254] on icon "Next image" at bounding box center [949, 252] width 13 height 13
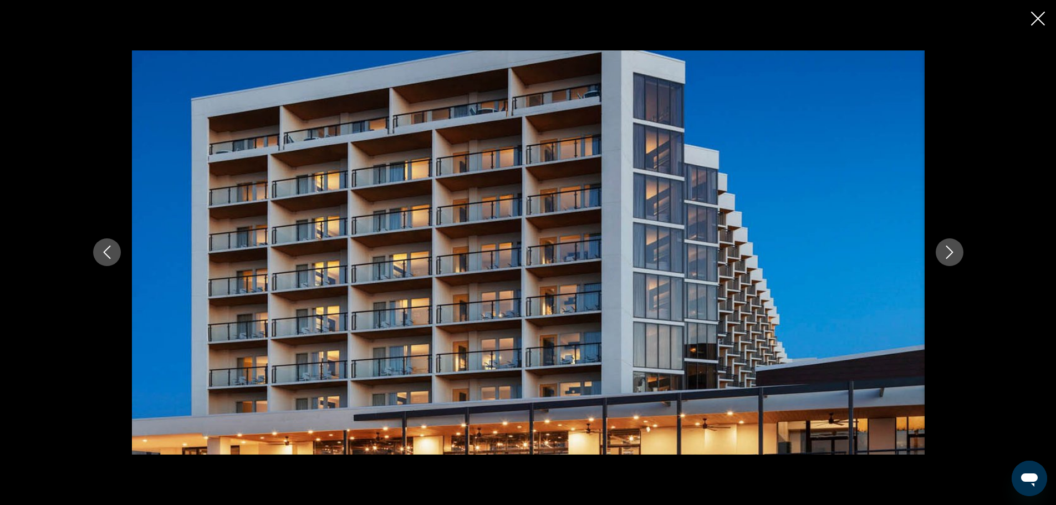
click at [945, 254] on icon "Next image" at bounding box center [949, 252] width 13 height 13
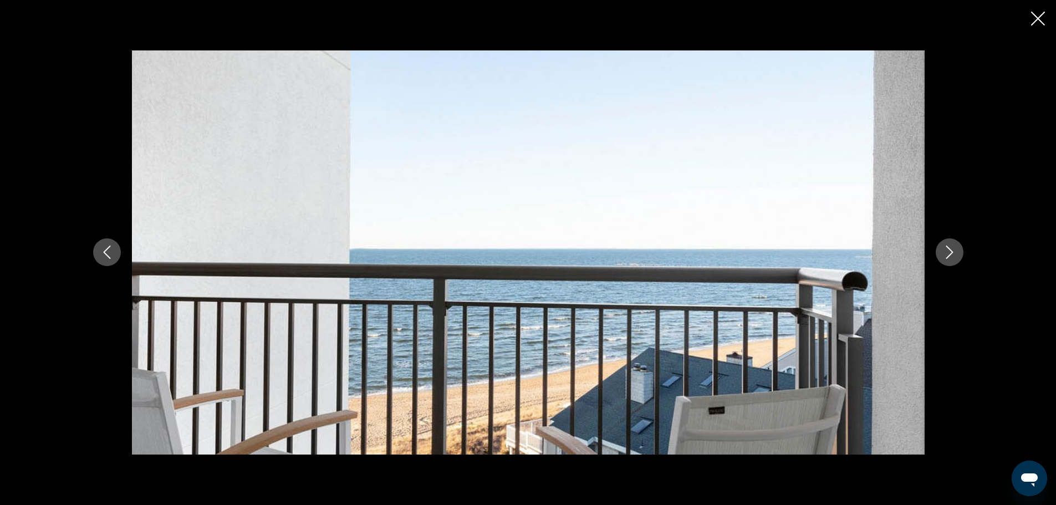
click at [945, 254] on icon "Next image" at bounding box center [949, 252] width 13 height 13
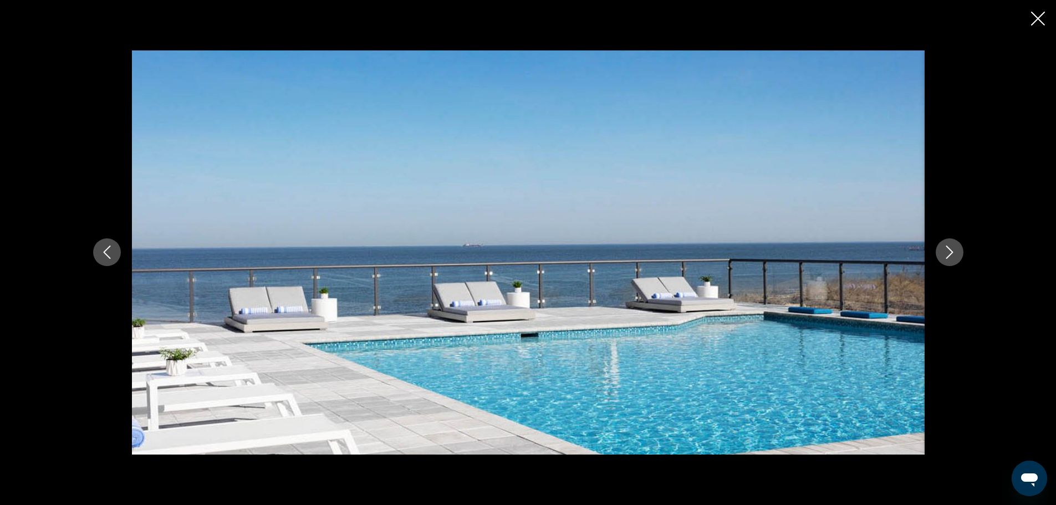
click at [1036, 25] on icon "Close slideshow" at bounding box center [1038, 19] width 14 height 14
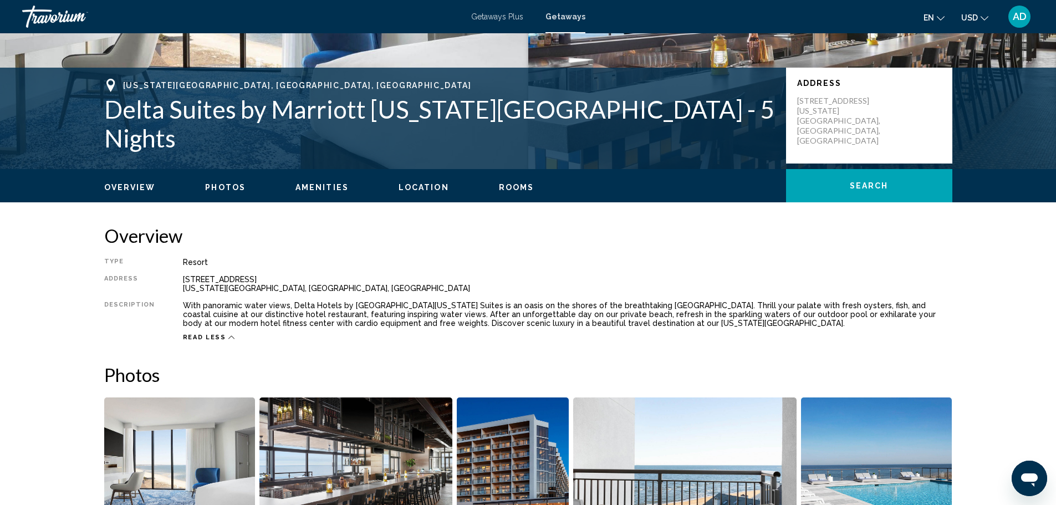
scroll to position [103, 0]
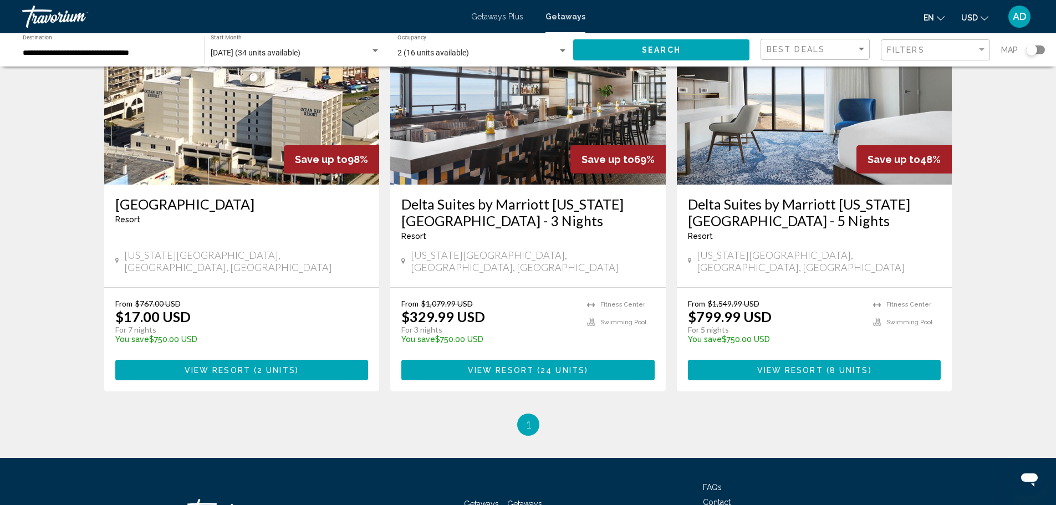
scroll to position [55, 0]
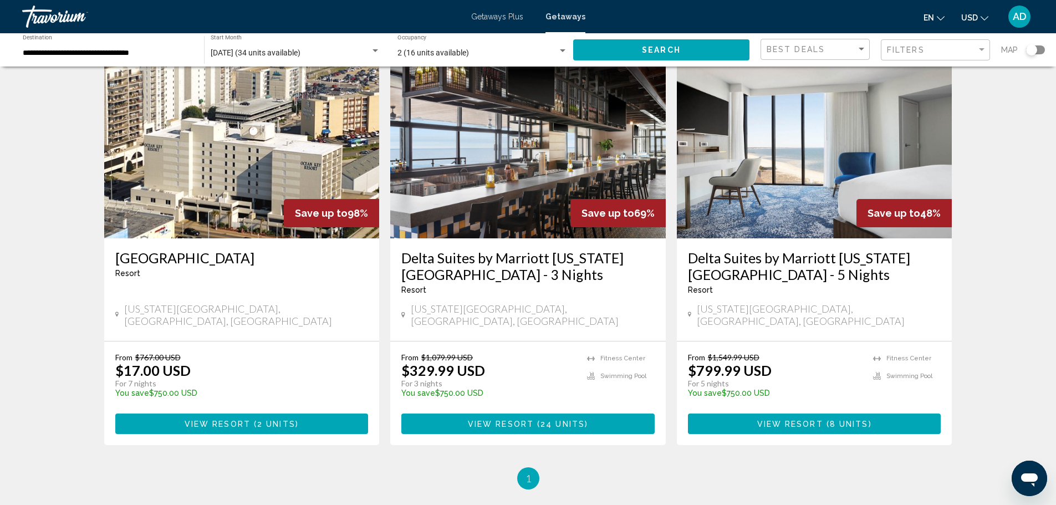
click at [252, 181] on img "Main content" at bounding box center [241, 149] width 275 height 177
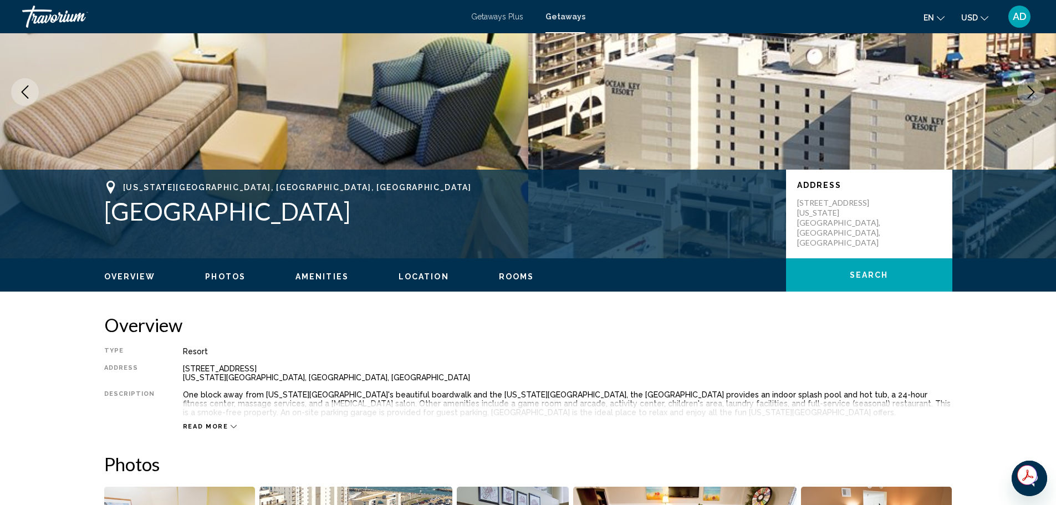
scroll to position [111, 0]
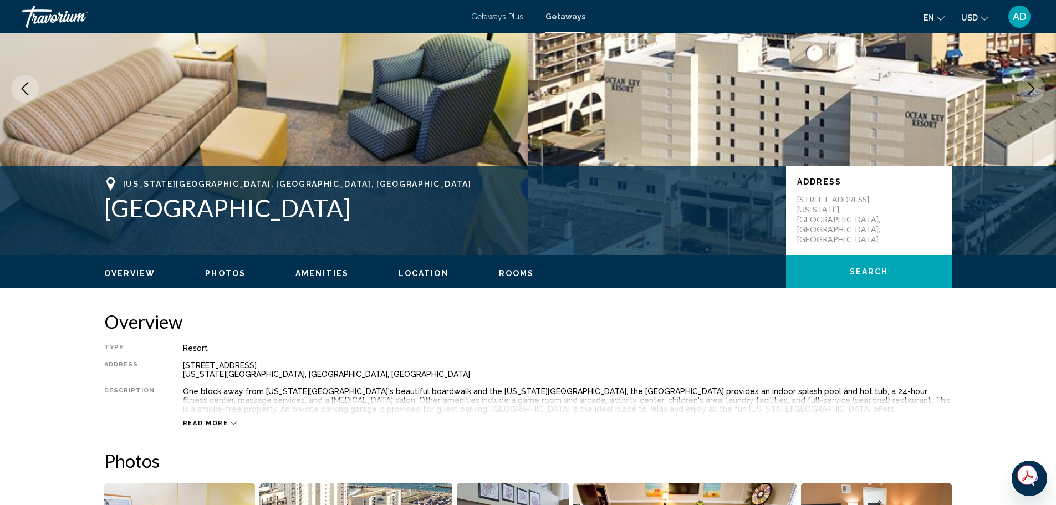
click at [231, 425] on icon "Main content" at bounding box center [234, 423] width 6 height 6
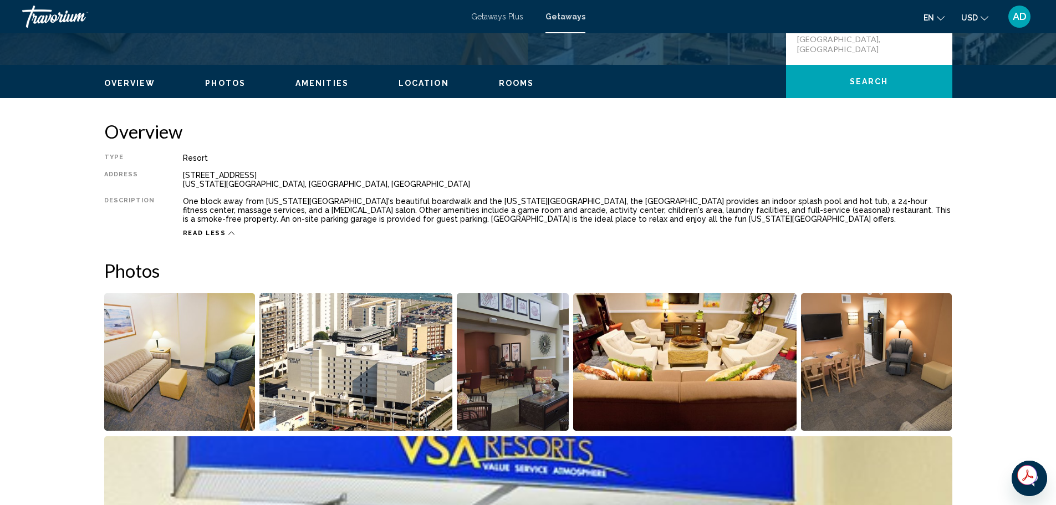
scroll to position [333, 0]
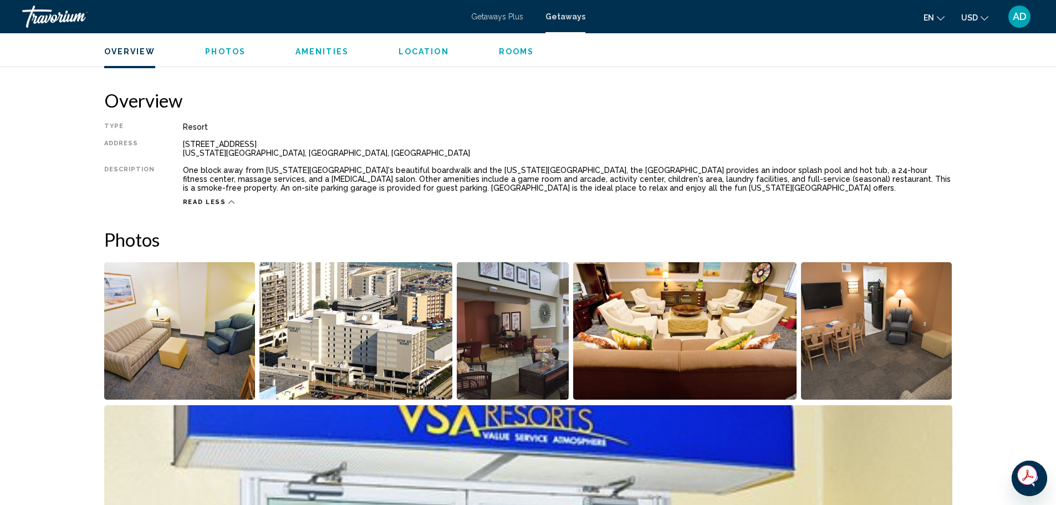
click at [191, 309] on img "Open full-screen image slider" at bounding box center [179, 330] width 151 height 137
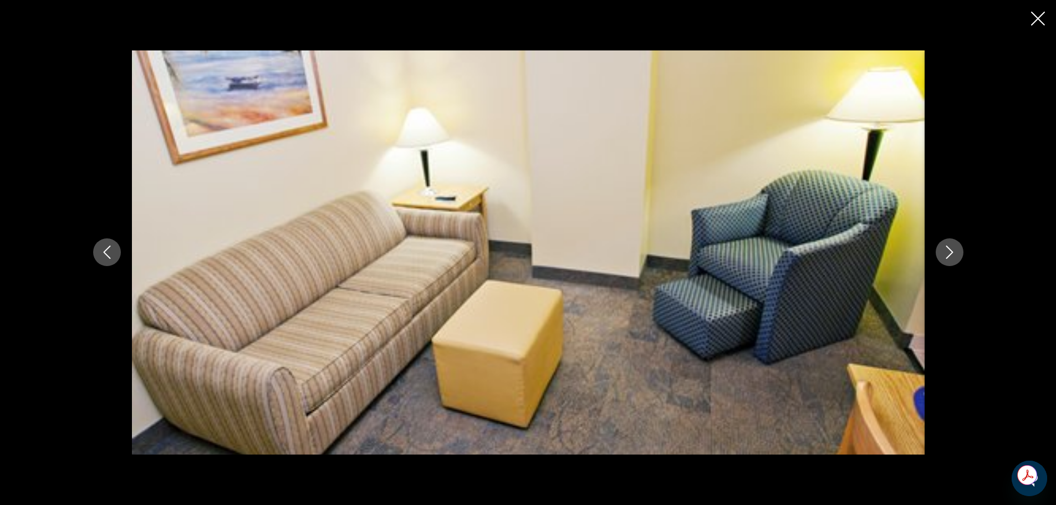
click at [942, 253] on button "Next image" at bounding box center [950, 252] width 28 height 28
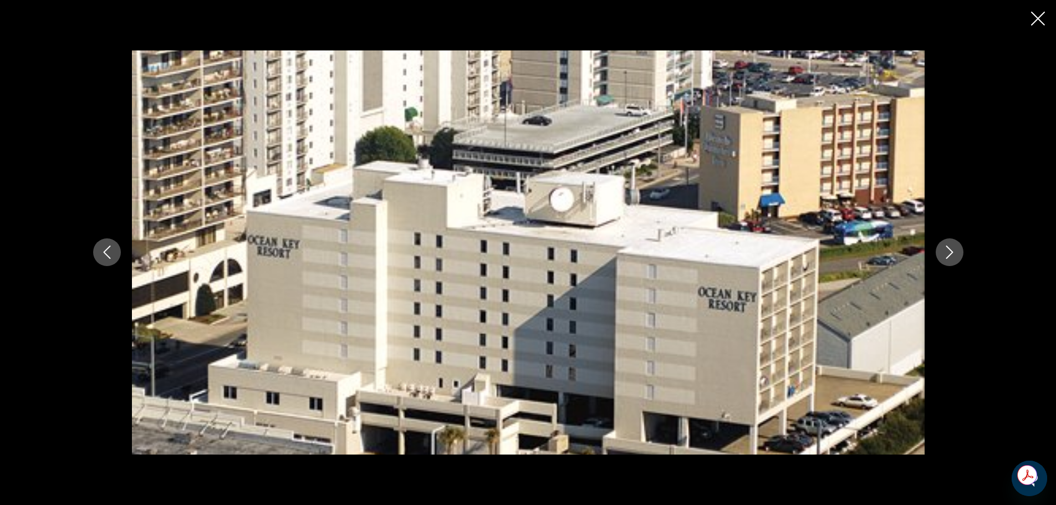
click at [942, 253] on button "Next image" at bounding box center [950, 252] width 28 height 28
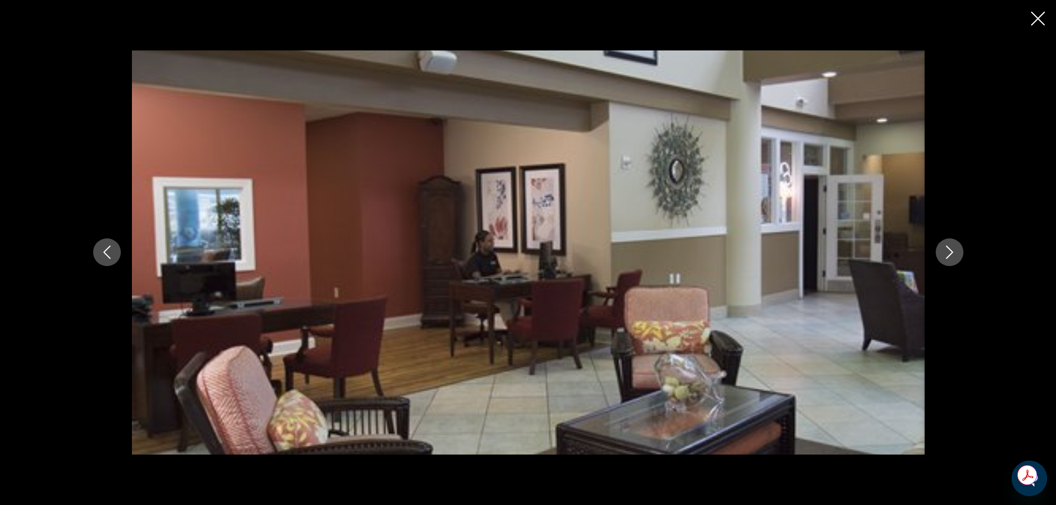
click at [942, 253] on button "Next image" at bounding box center [950, 252] width 28 height 28
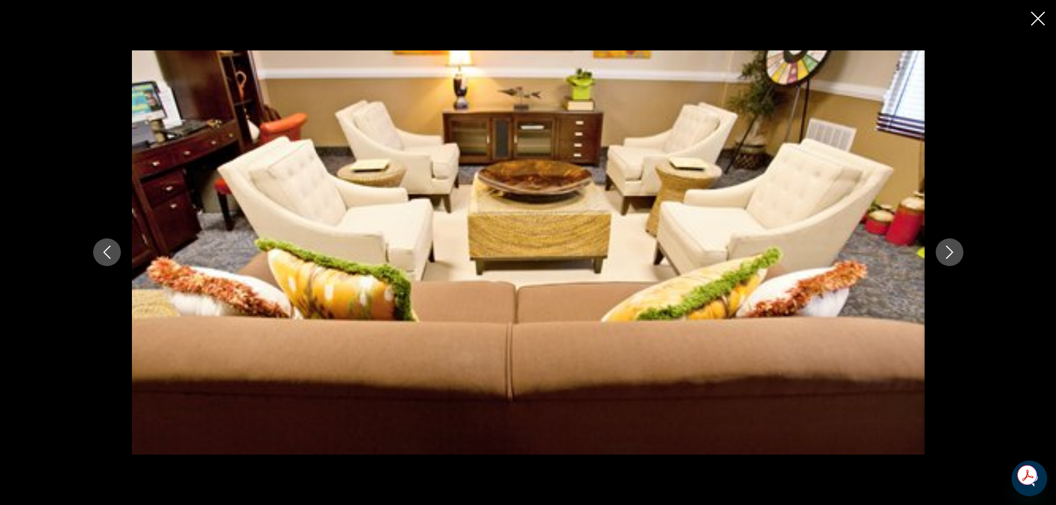
click at [942, 253] on button "Next image" at bounding box center [950, 252] width 28 height 28
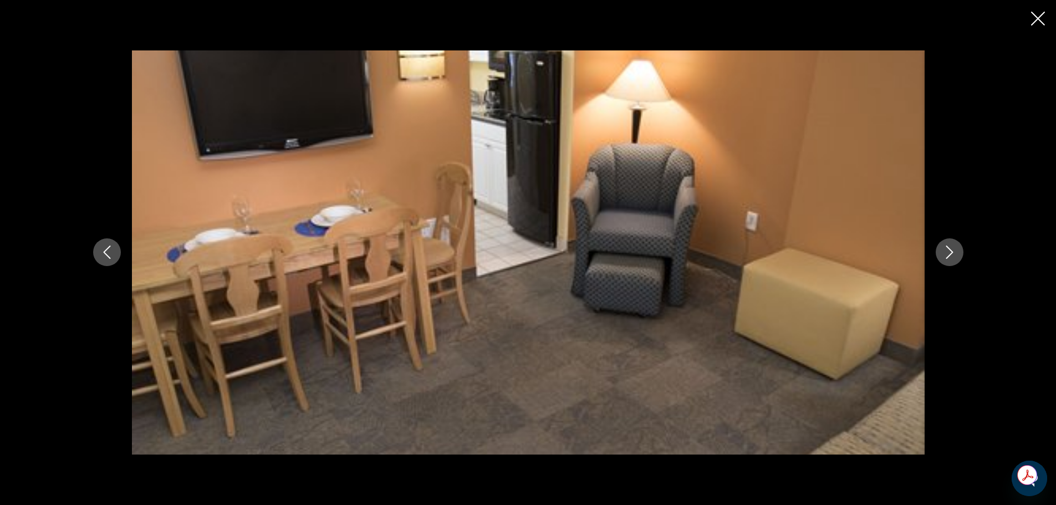
click at [942, 253] on button "Next image" at bounding box center [950, 252] width 28 height 28
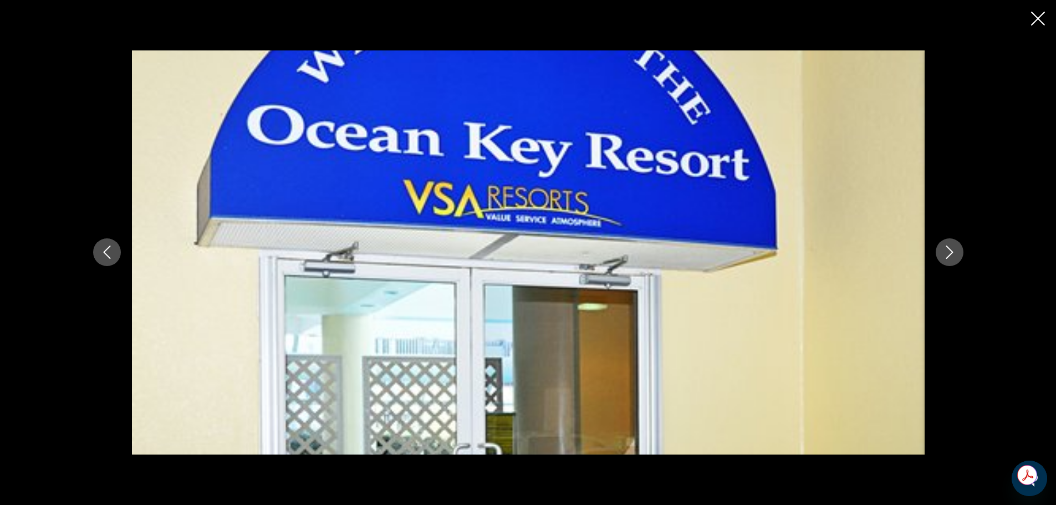
click at [942, 253] on button "Next image" at bounding box center [950, 252] width 28 height 28
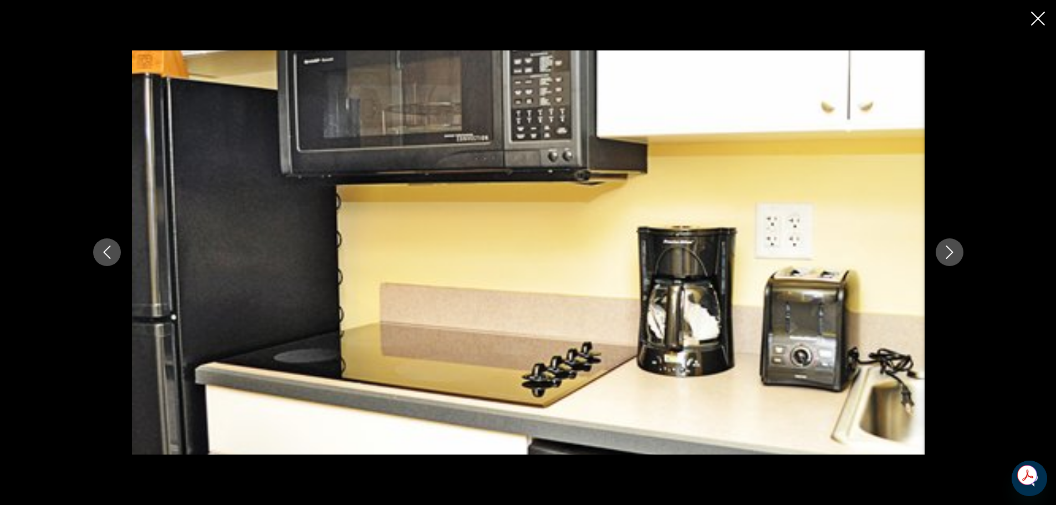
click at [942, 253] on button "Next image" at bounding box center [950, 252] width 28 height 28
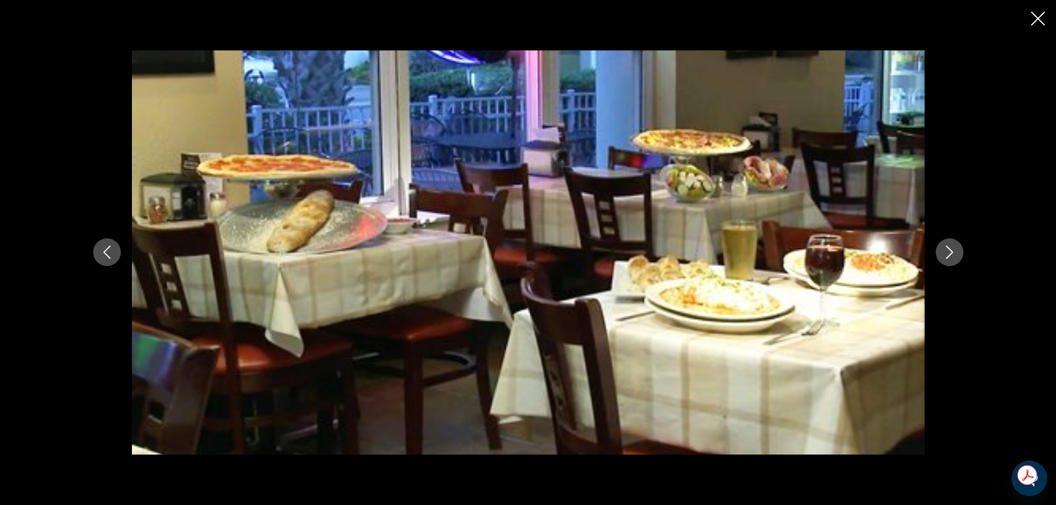
click at [942, 256] on button "Next image" at bounding box center [950, 252] width 28 height 28
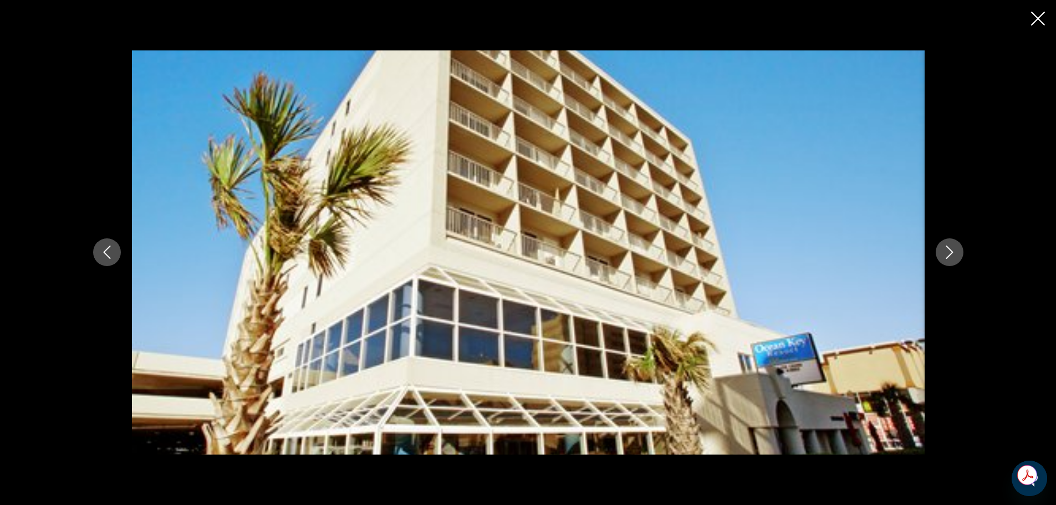
click at [942, 254] on button "Next image" at bounding box center [950, 252] width 28 height 28
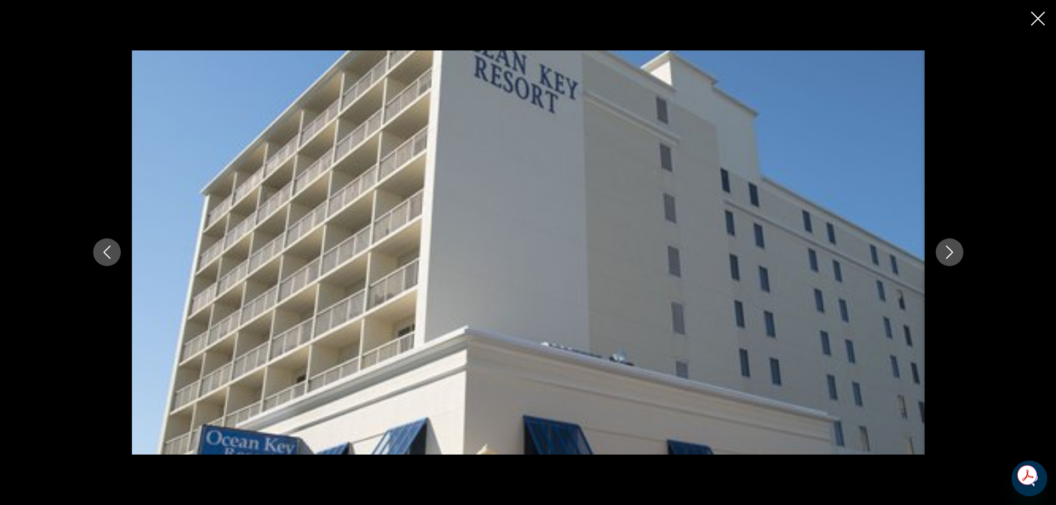
click at [941, 253] on button "Next image" at bounding box center [950, 252] width 28 height 28
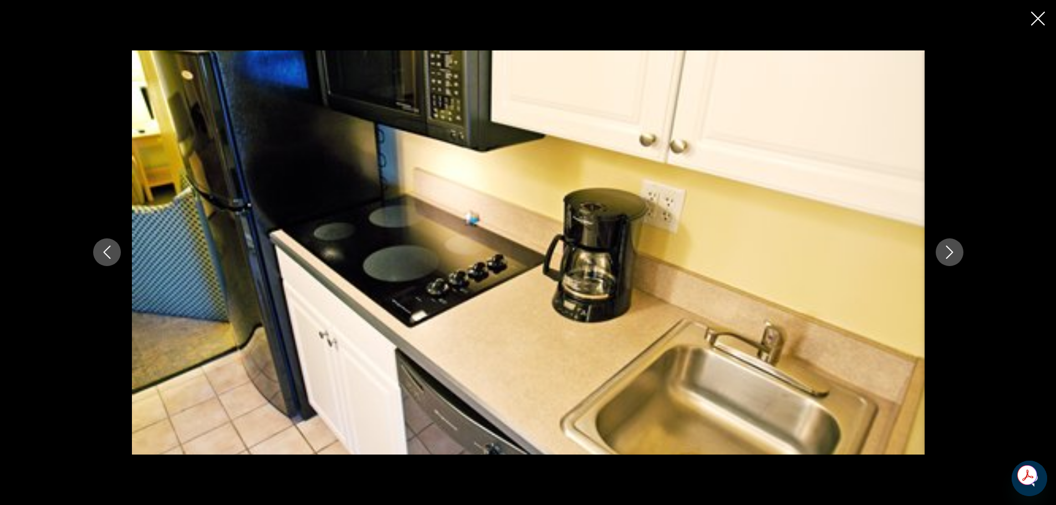
click at [941, 254] on button "Next image" at bounding box center [950, 252] width 28 height 28
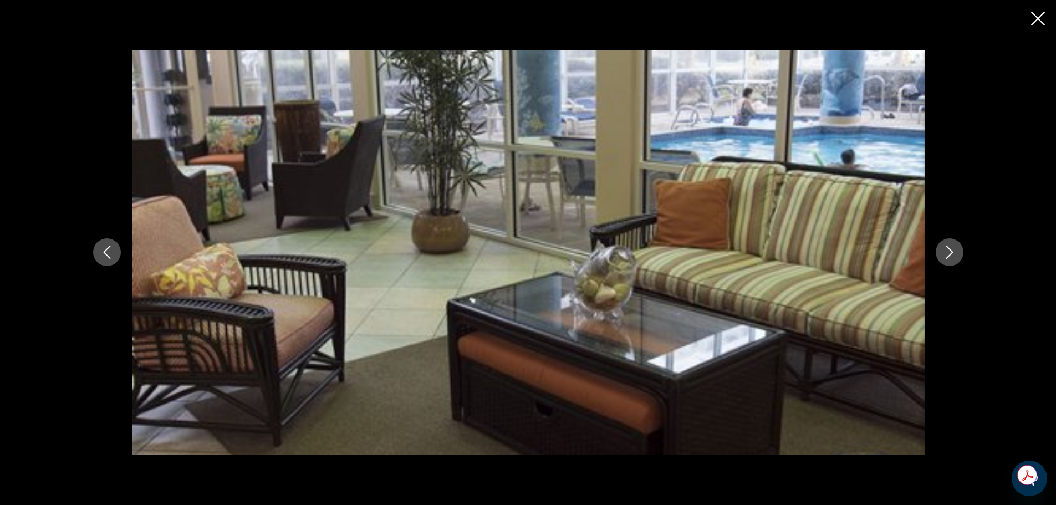
click at [941, 254] on button "Next image" at bounding box center [950, 252] width 28 height 28
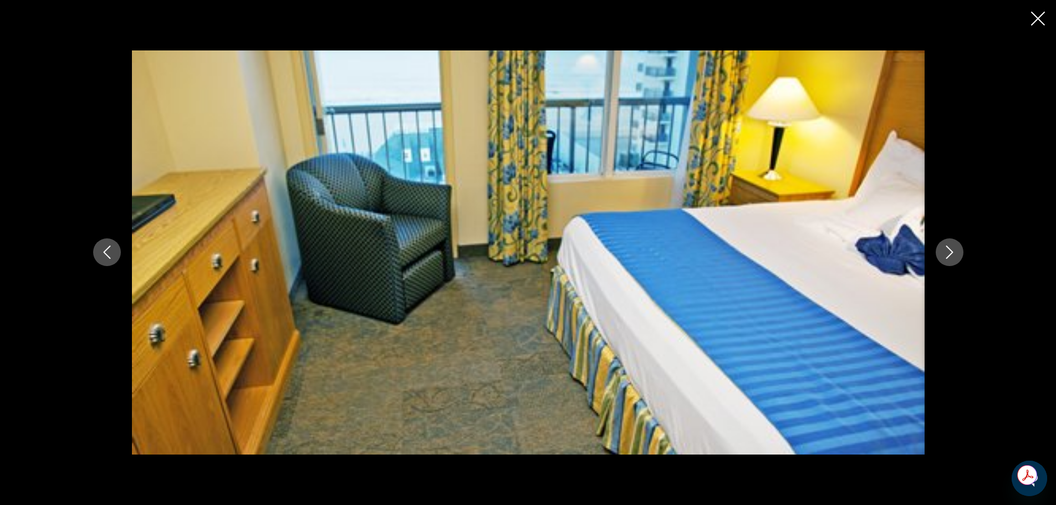
click at [941, 254] on button "Next image" at bounding box center [950, 252] width 28 height 28
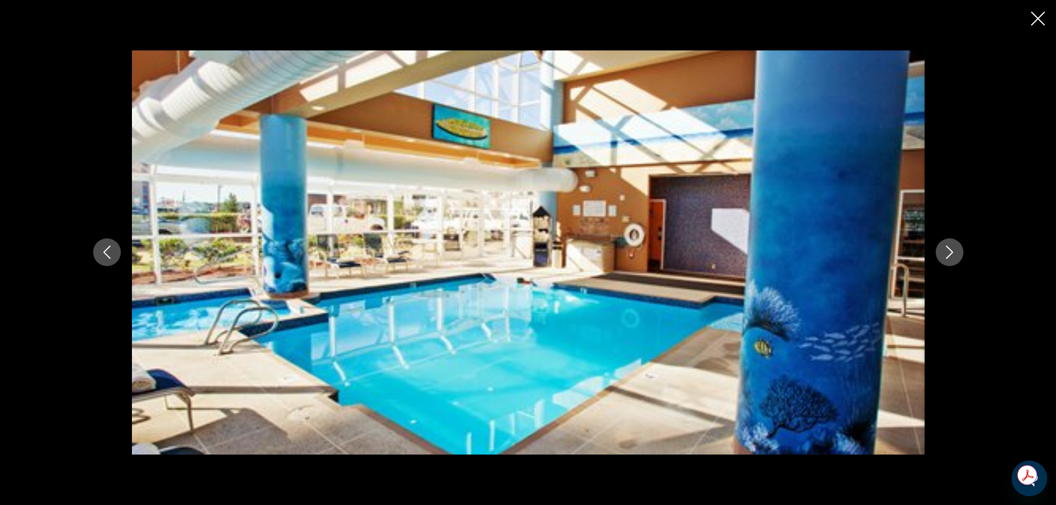
click at [941, 254] on button "Next image" at bounding box center [950, 252] width 28 height 28
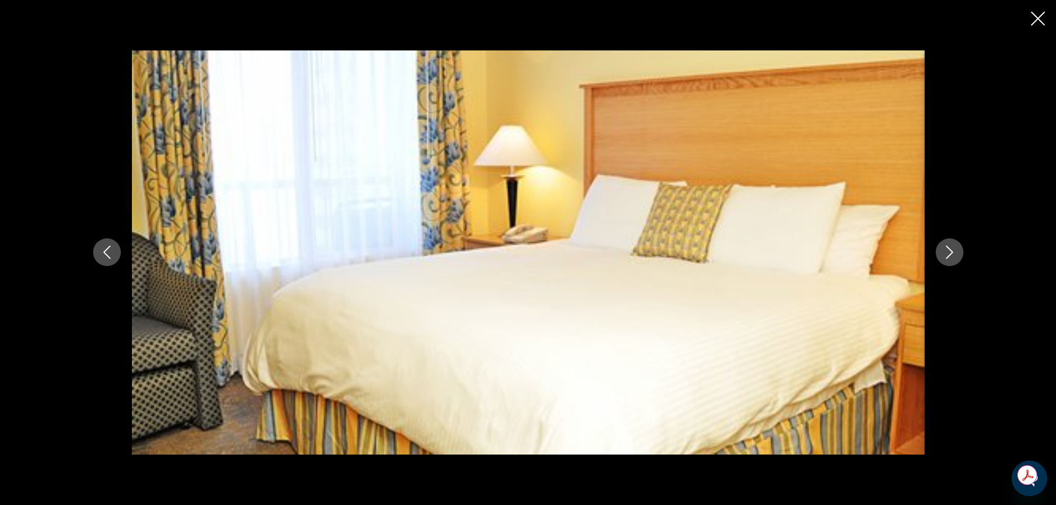
click at [941, 254] on button "Next image" at bounding box center [950, 252] width 28 height 28
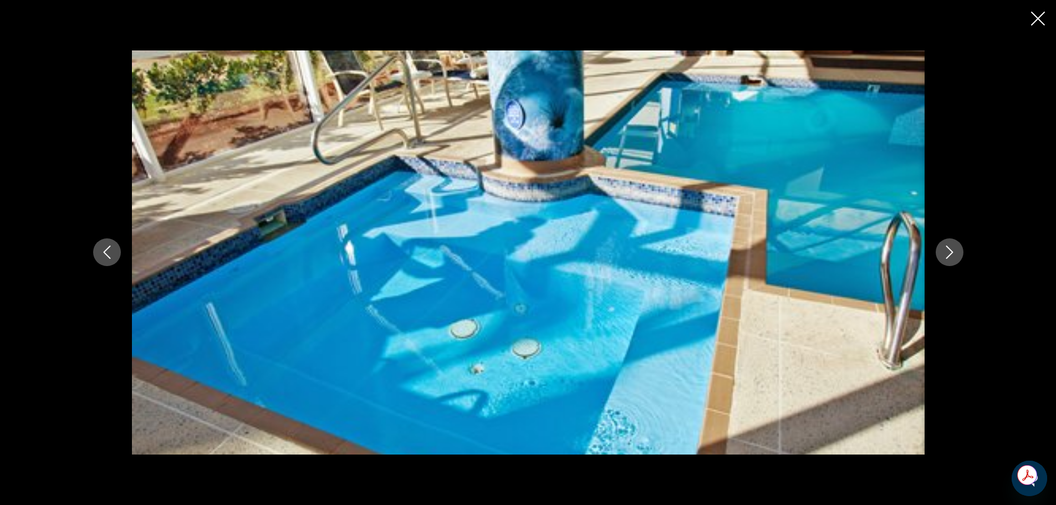
click at [941, 254] on button "Next image" at bounding box center [950, 252] width 28 height 28
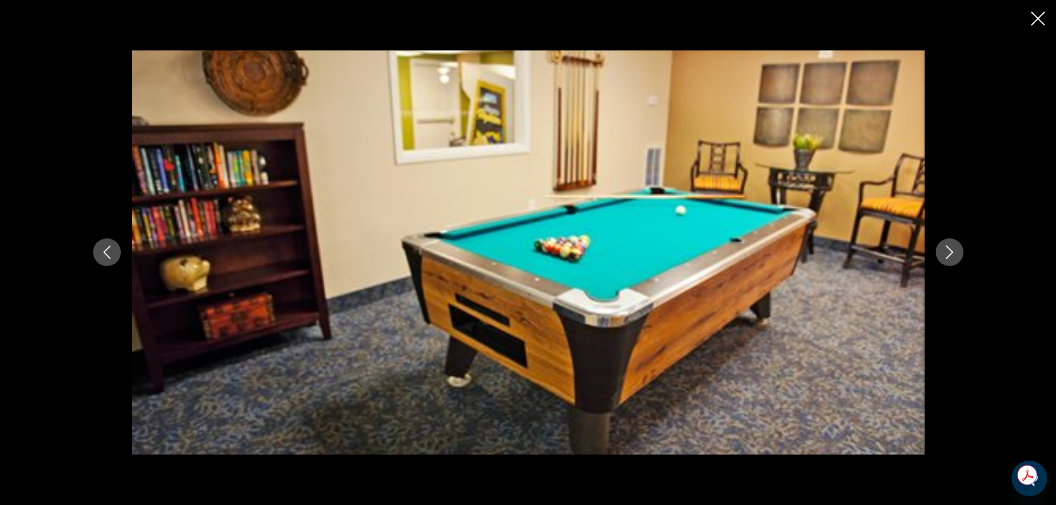
click at [941, 254] on button "Next image" at bounding box center [950, 252] width 28 height 28
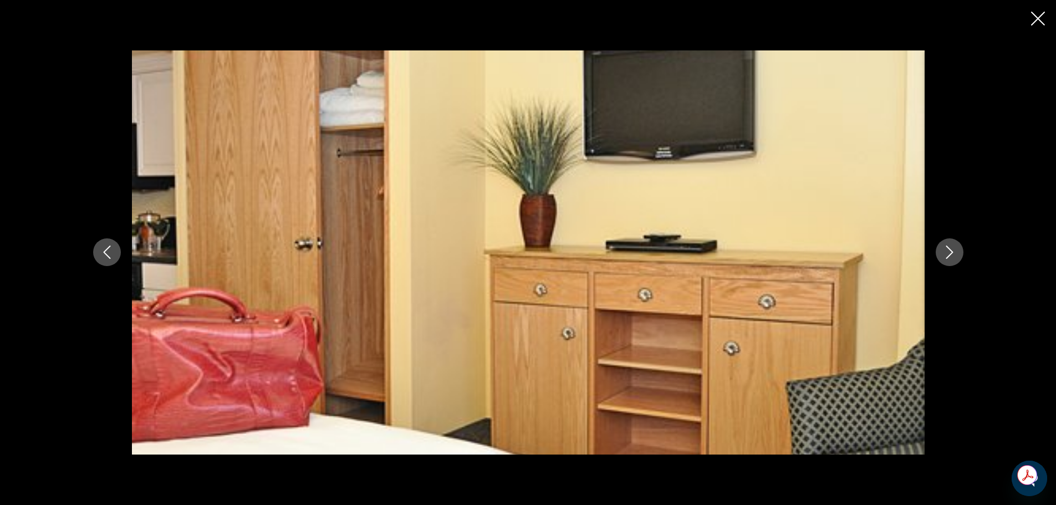
click at [941, 254] on button "Next image" at bounding box center [950, 252] width 28 height 28
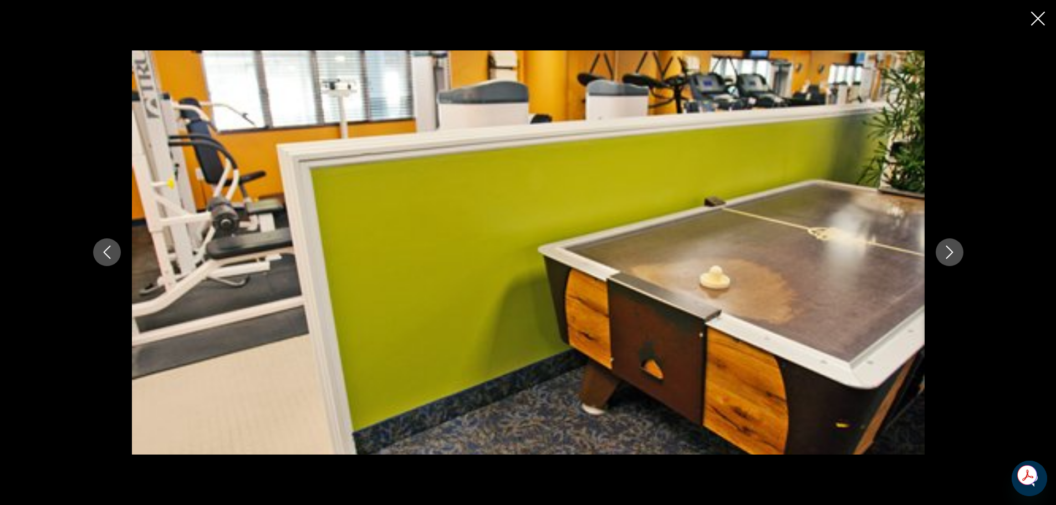
click at [941, 254] on button "Next image" at bounding box center [950, 252] width 28 height 28
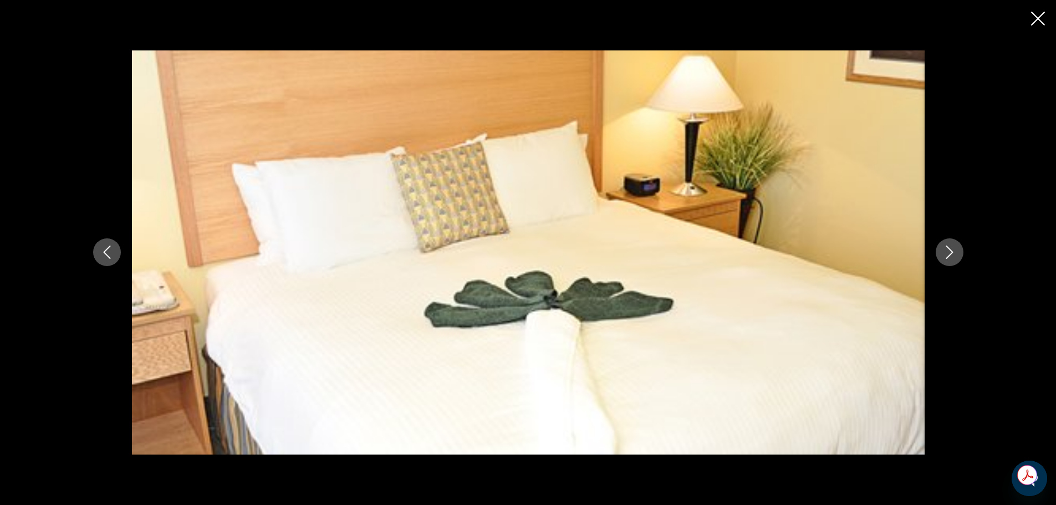
click at [941, 254] on button "Next image" at bounding box center [950, 252] width 28 height 28
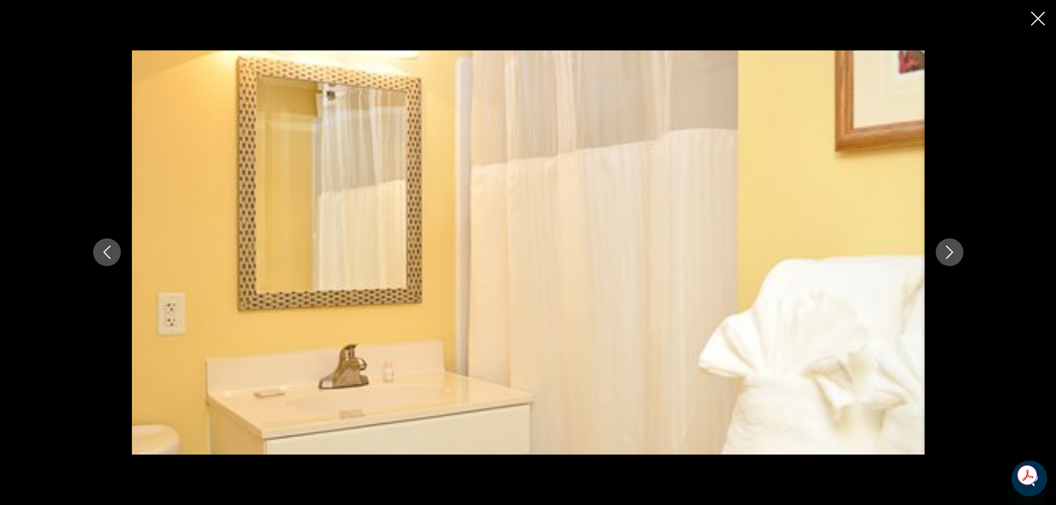
click at [941, 254] on button "Next image" at bounding box center [950, 252] width 28 height 28
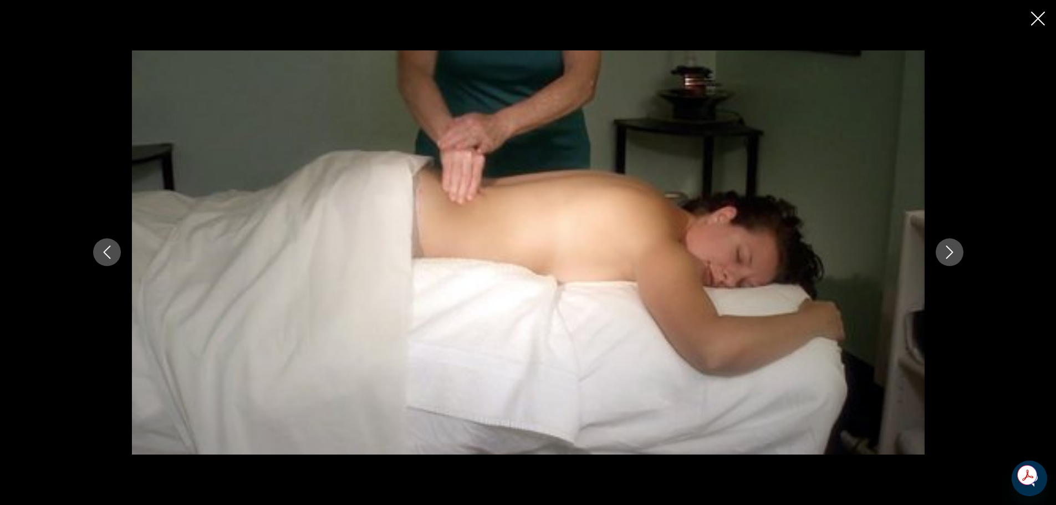
click at [941, 254] on button "Next image" at bounding box center [950, 252] width 28 height 28
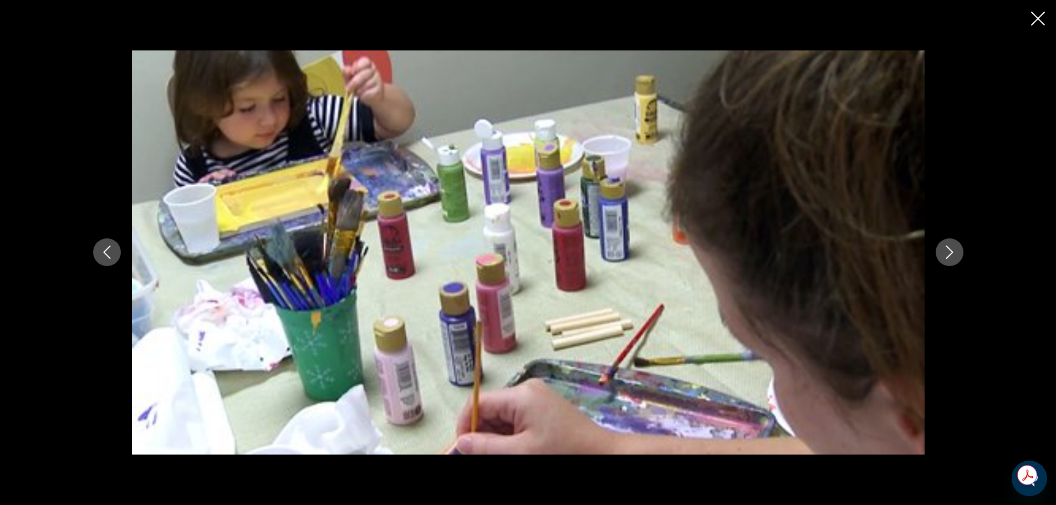
click at [941, 254] on button "Next image" at bounding box center [950, 252] width 28 height 28
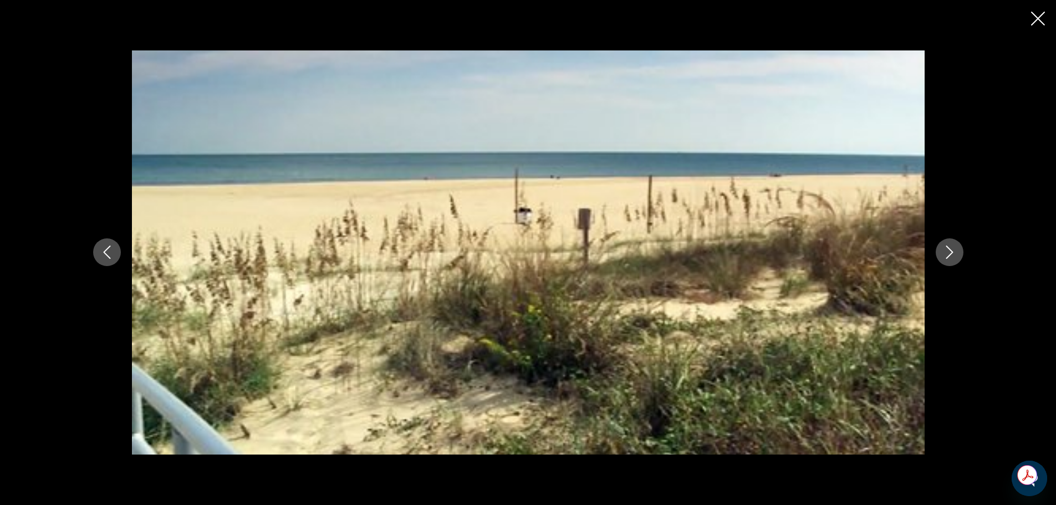
click at [941, 254] on button "Next image" at bounding box center [950, 252] width 28 height 28
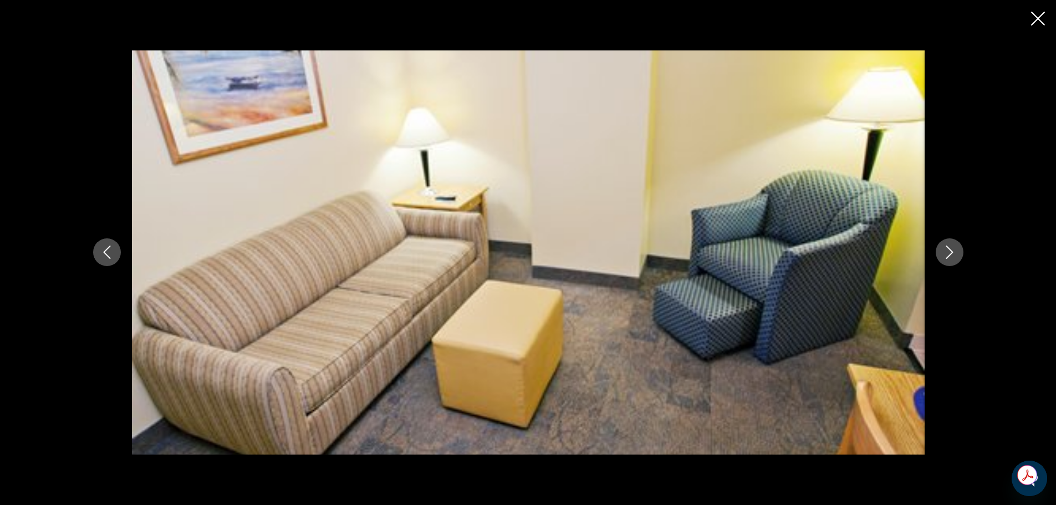
click at [941, 254] on button "Next image" at bounding box center [950, 252] width 28 height 28
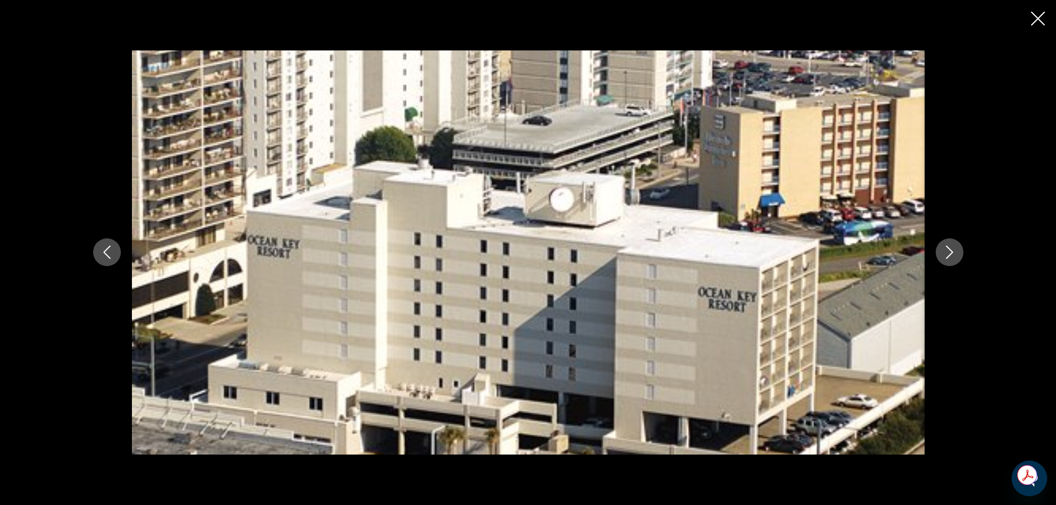
click at [1041, 18] on icon "Close slideshow" at bounding box center [1038, 19] width 14 height 14
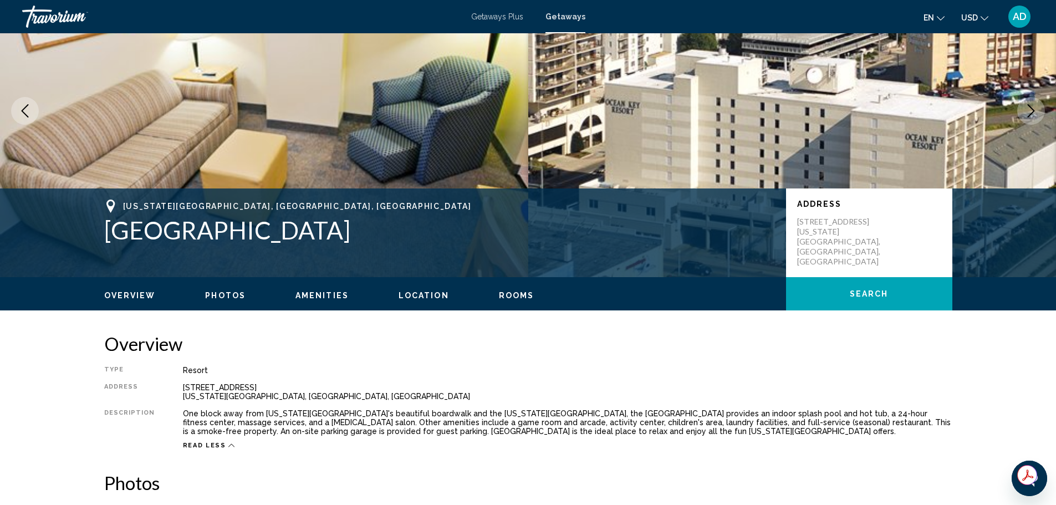
scroll to position [0, 0]
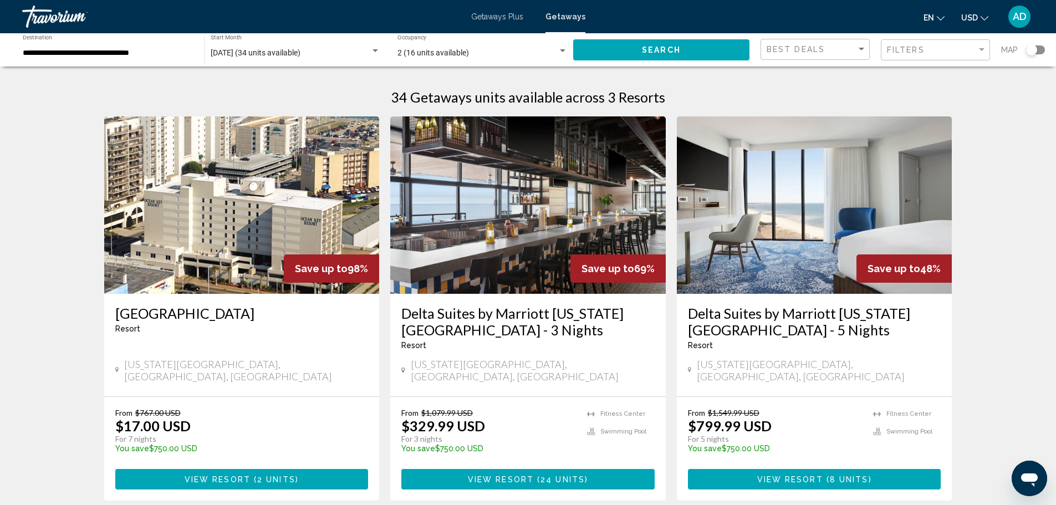
click at [491, 13] on span "Getaways Plus" at bounding box center [497, 16] width 52 height 9
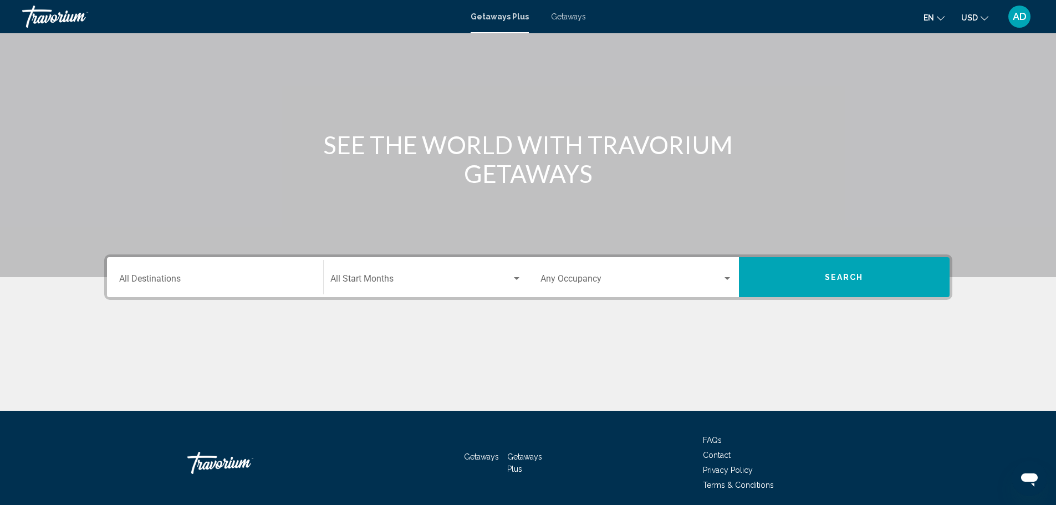
click at [259, 296] on mat-form-field "Destination All Destinations" at bounding box center [215, 277] width 205 height 39
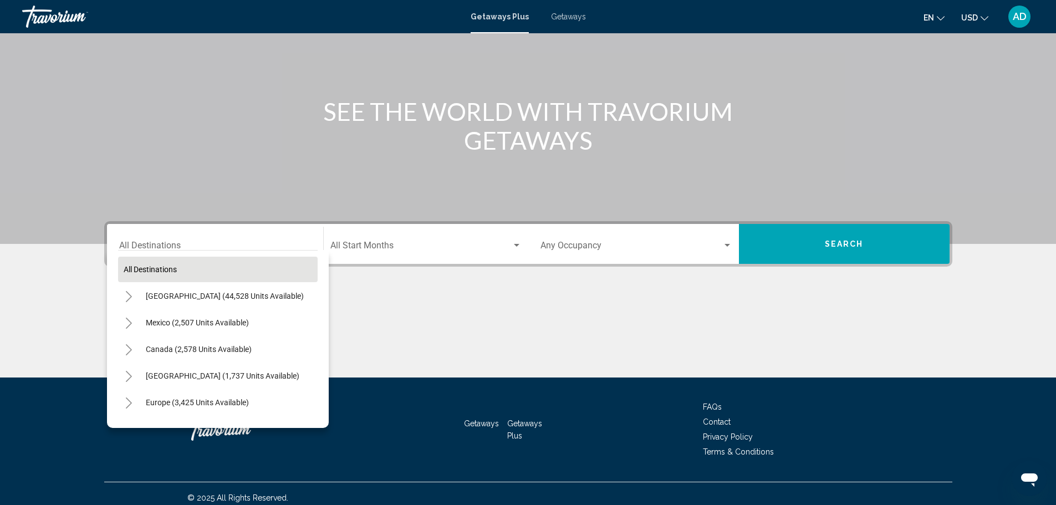
scroll to position [97, 0]
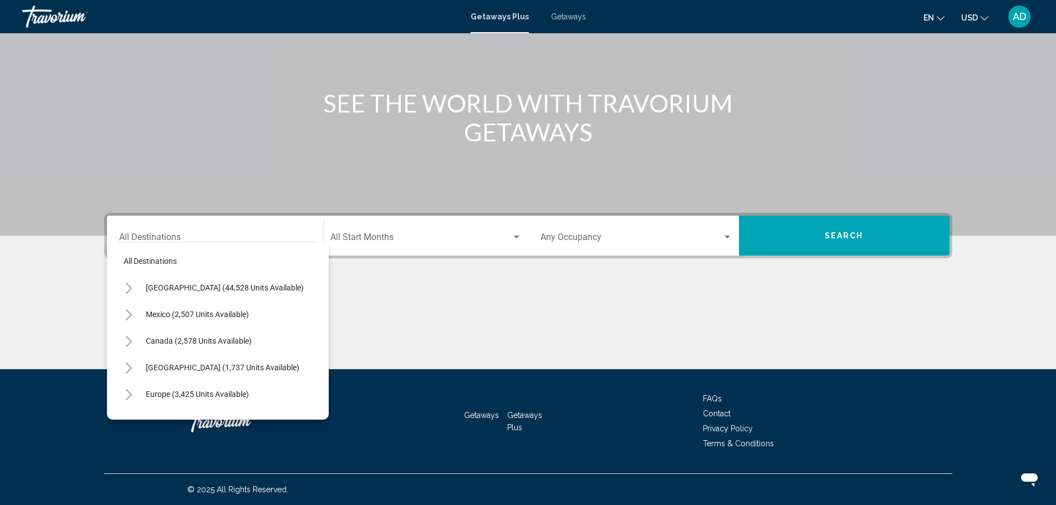
click at [131, 288] on icon "Toggle United States (44,528 units available)" at bounding box center [129, 288] width 6 height 11
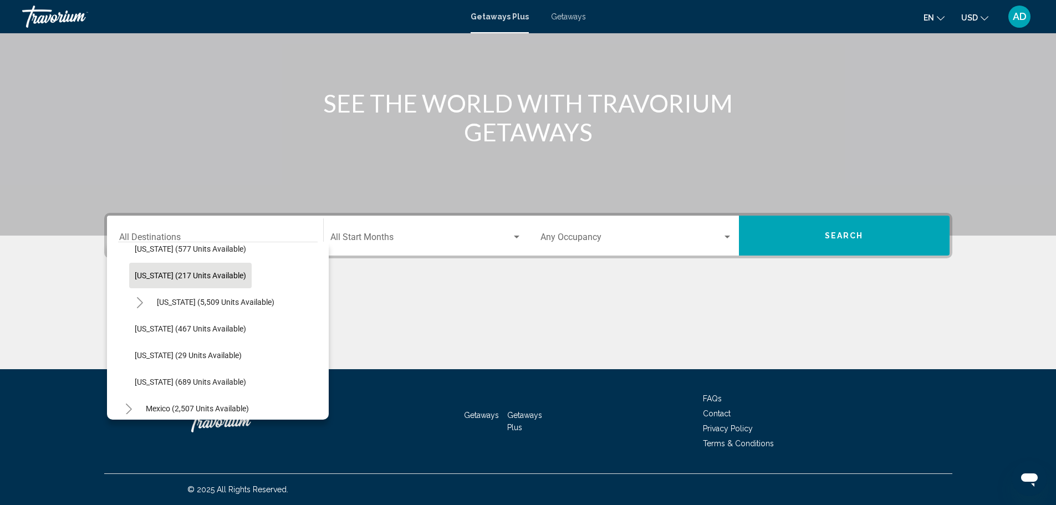
scroll to position [998, 0]
click at [141, 299] on icon "Toggle Virginia (5,509 units available)" at bounding box center [140, 301] width 8 height 11
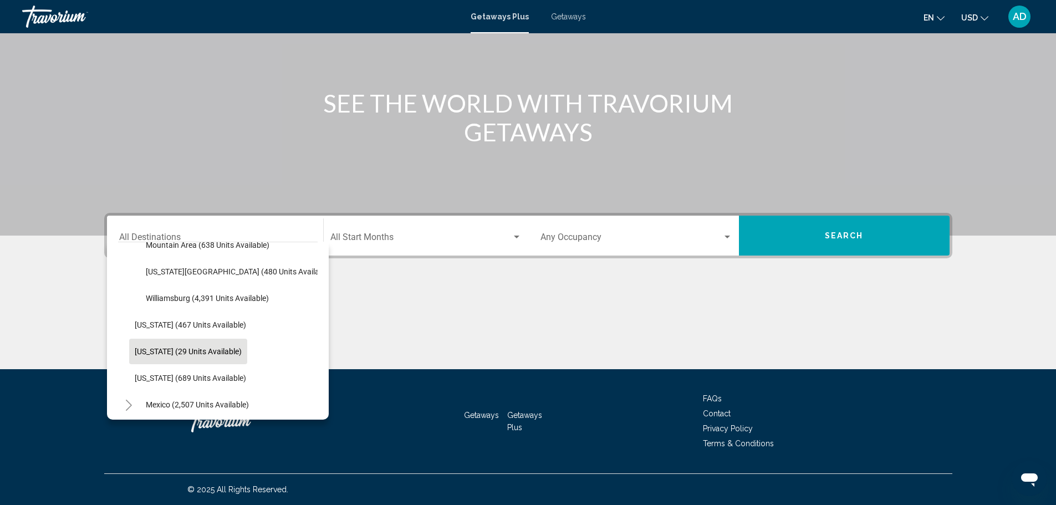
scroll to position [1053, 0]
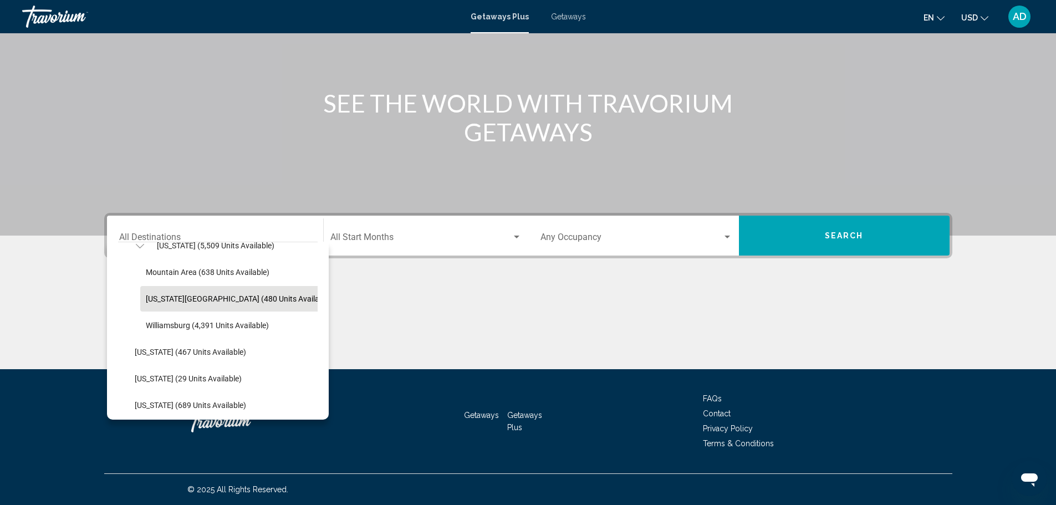
click at [180, 300] on span "[US_STATE][GEOGRAPHIC_DATA] (480 units available)" at bounding box center [239, 298] width 186 height 9
type input "**********"
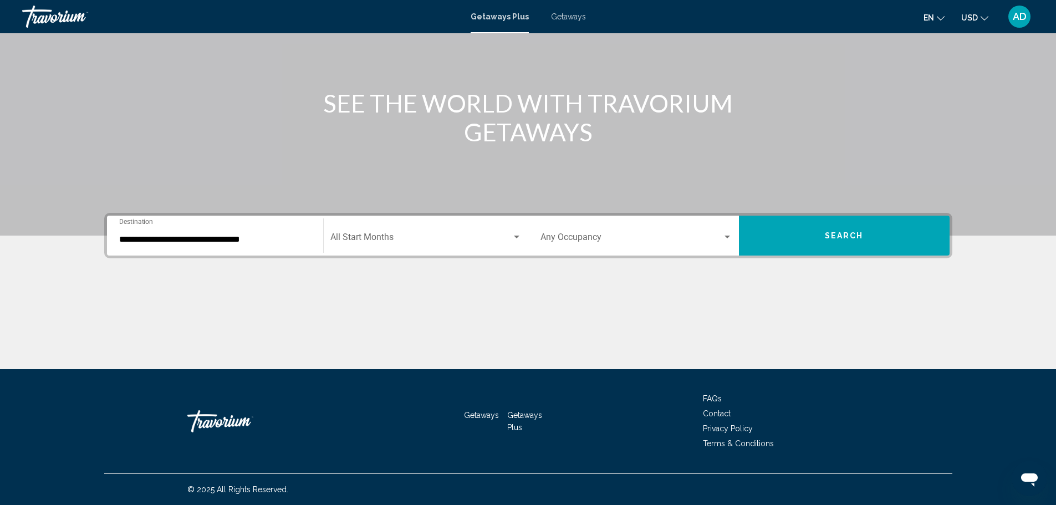
click at [390, 253] on mat-form-field "Start Month All Start Months" at bounding box center [426, 235] width 205 height 39
click at [387, 241] on span "Search widget" at bounding box center [420, 239] width 181 height 10
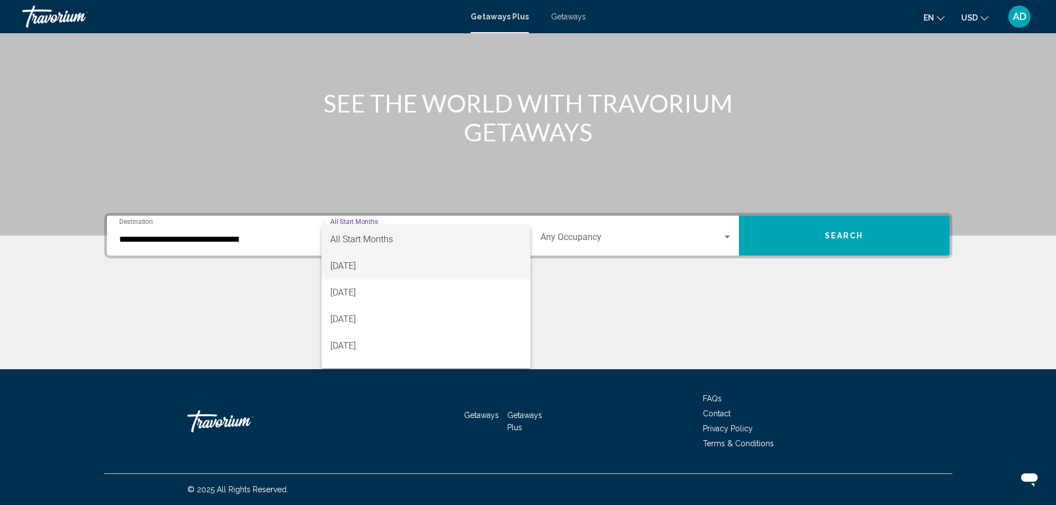
click at [374, 269] on span "[DATE]" at bounding box center [425, 266] width 191 height 27
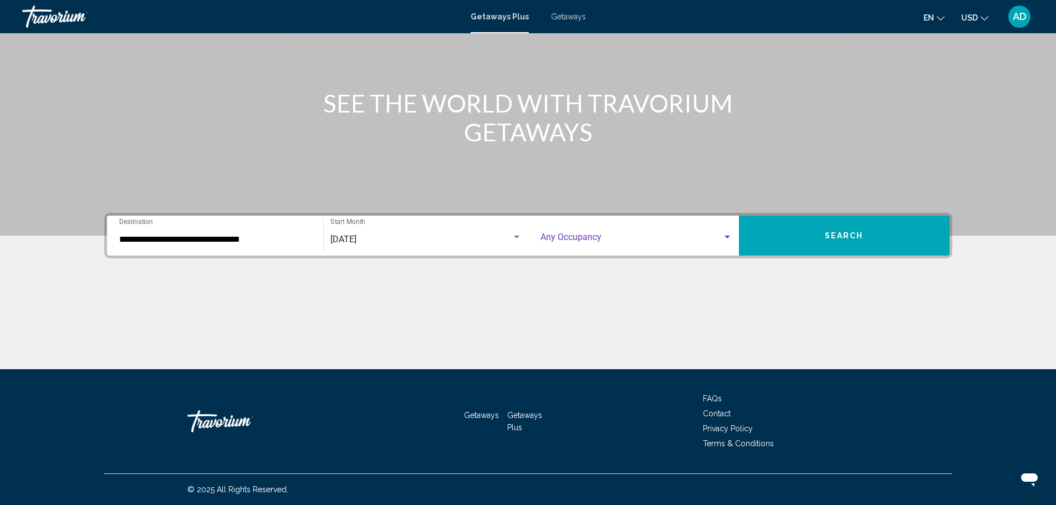
click at [612, 234] on span "Search widget" at bounding box center [631, 239] width 182 height 10
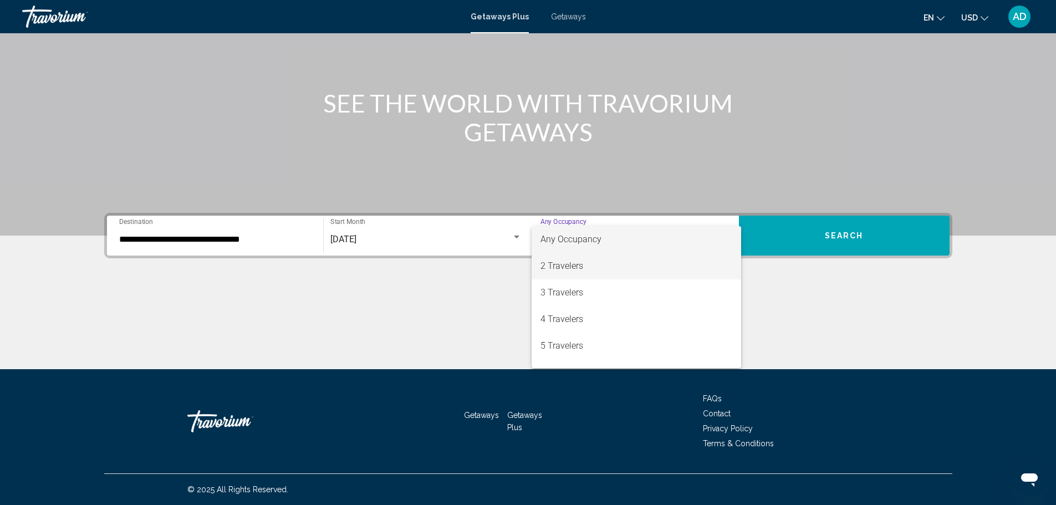
click at [555, 267] on span "2 Travelers" at bounding box center [636, 266] width 192 height 27
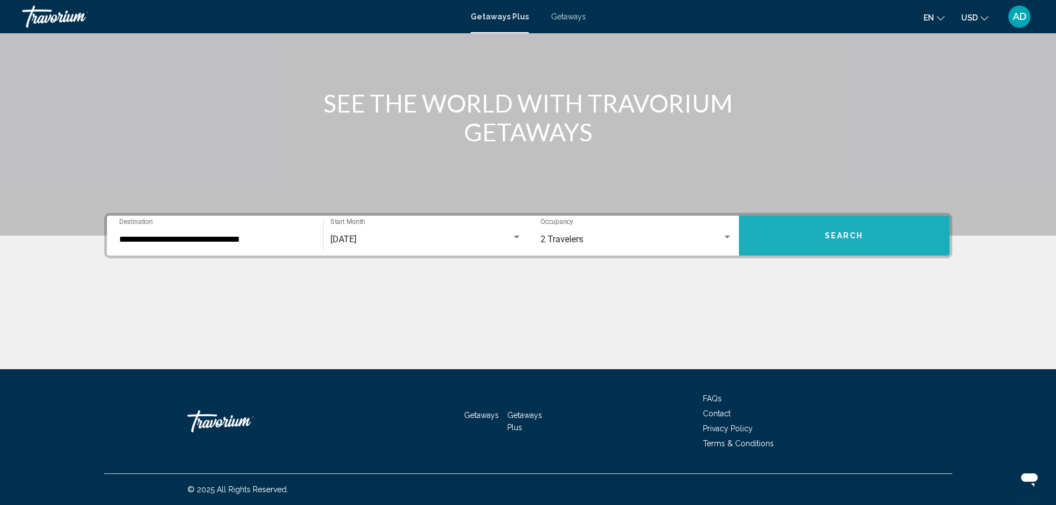
click at [815, 234] on button "Search" at bounding box center [844, 236] width 211 height 40
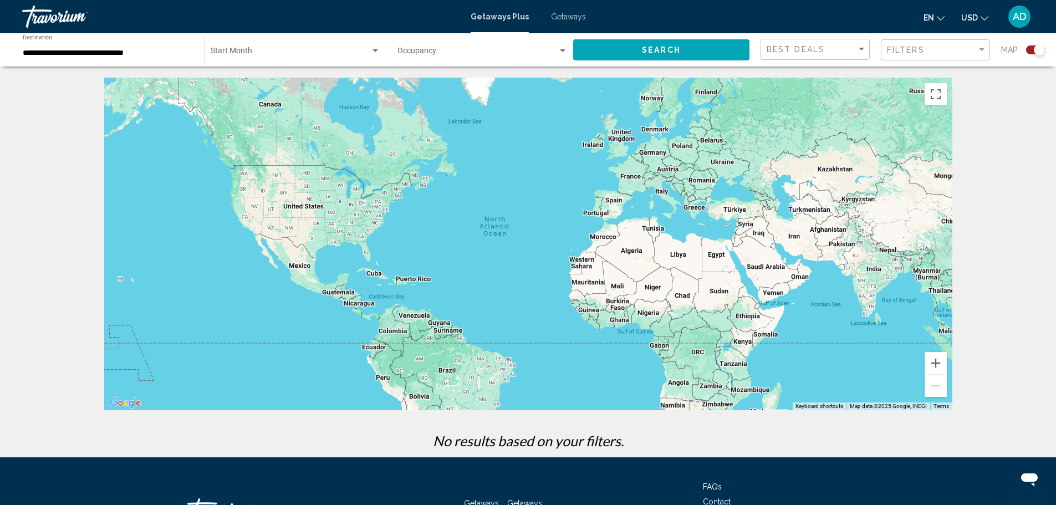
click at [1030, 54] on div "Map" at bounding box center [1023, 50] width 44 height 23
click at [1039, 44] on div "Map" at bounding box center [1023, 50] width 44 height 23
click at [1030, 51] on div "Search widget" at bounding box center [1035, 49] width 19 height 9
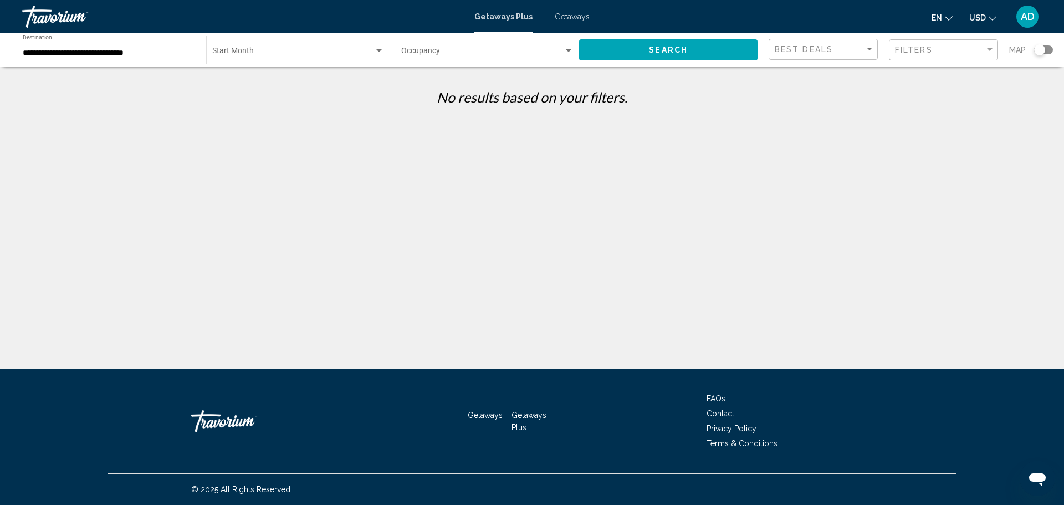
click at [345, 54] on span "Search widget" at bounding box center [293, 53] width 162 height 9
click at [367, 151] on div at bounding box center [532, 252] width 1064 height 505
